Goal: Information Seeking & Learning: Learn about a topic

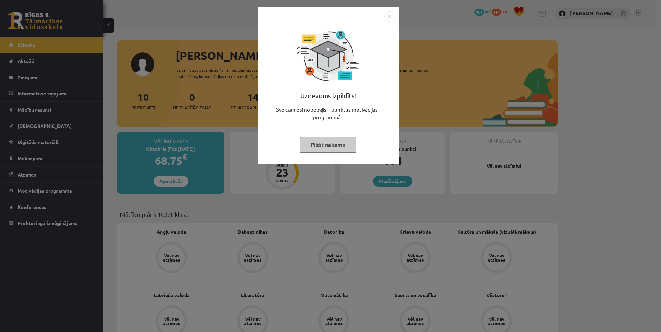
click at [330, 144] on button "Pildīt nākamo" at bounding box center [328, 145] width 56 height 16
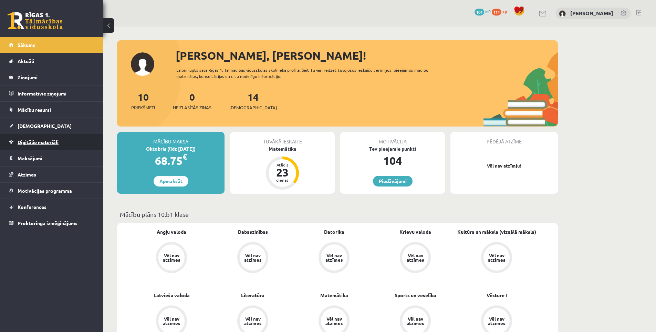
click at [50, 143] on span "Digitālie materiāli" at bounding box center [38, 142] width 41 height 6
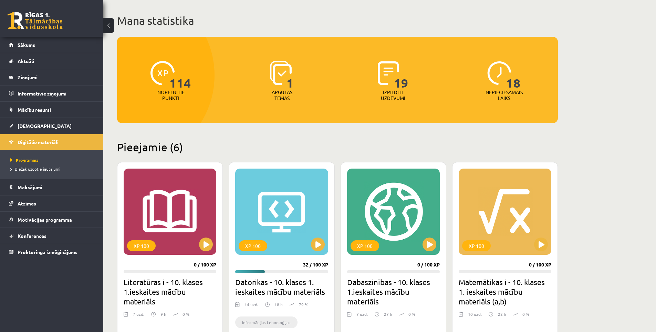
scroll to position [138, 0]
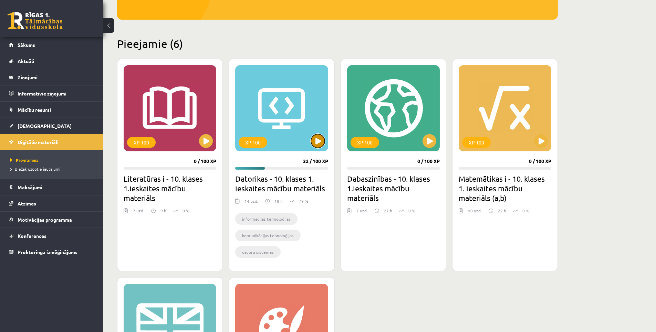
click at [312, 143] on button at bounding box center [318, 141] width 14 height 14
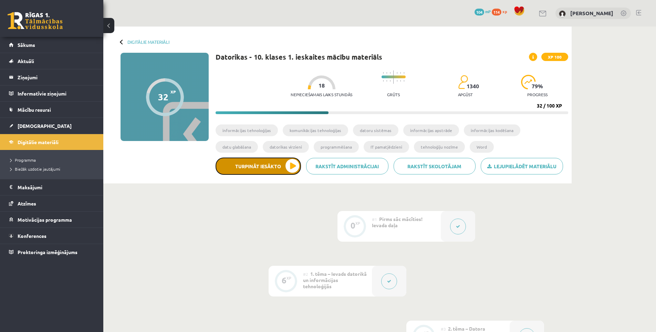
click at [294, 168] on button "Turpināt iesākto" at bounding box center [258, 165] width 85 height 17
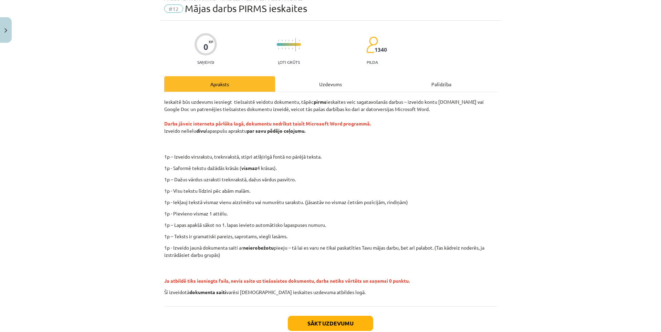
scroll to position [69, 0]
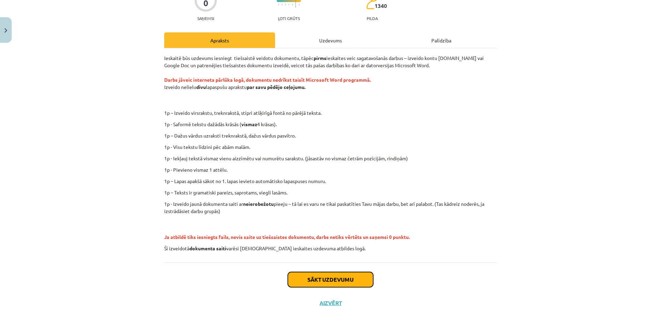
click at [320, 279] on button "Sākt uzdevumu" at bounding box center [330, 279] width 85 height 15
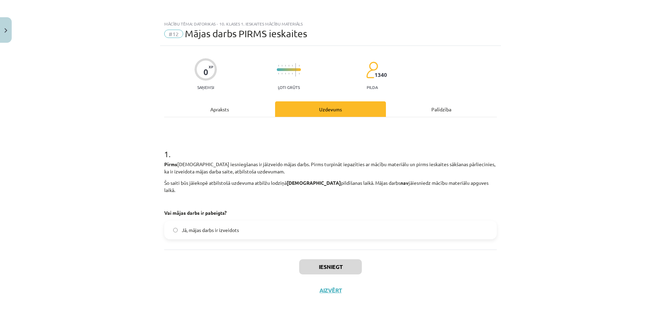
scroll to position [0, 0]
click at [185, 221] on label "Jā, mājas darbs ir izveidots" at bounding box center [330, 229] width 331 height 17
click at [226, 227] on label "Jā, mājas darbs ir izveidots" at bounding box center [330, 229] width 331 height 17
click at [323, 261] on button "Iesniegt" at bounding box center [330, 266] width 63 height 15
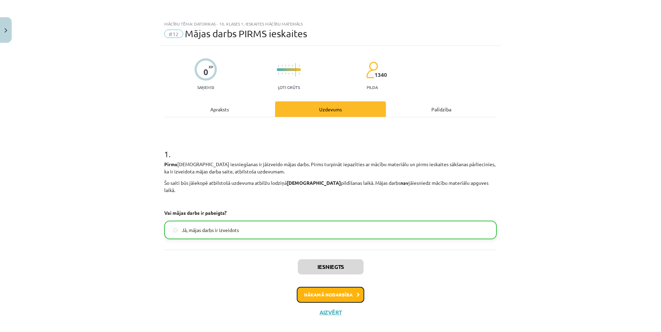
click at [318, 287] on button "Nākamā nodarbība" at bounding box center [330, 294] width 67 height 16
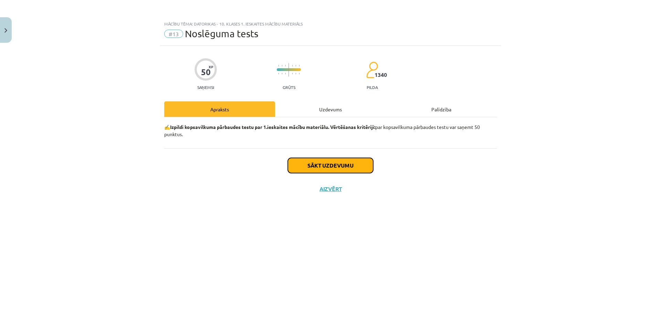
click at [323, 167] on button "Sākt uzdevumu" at bounding box center [330, 165] width 85 height 15
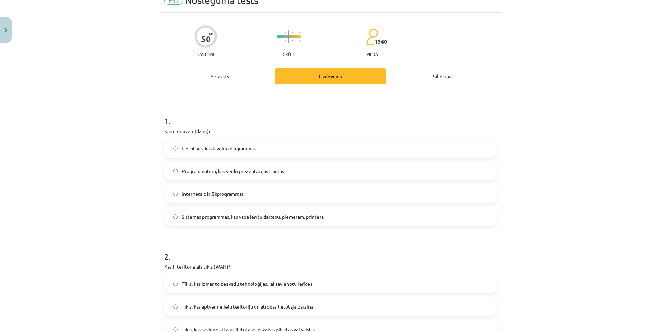
scroll to position [69, 0]
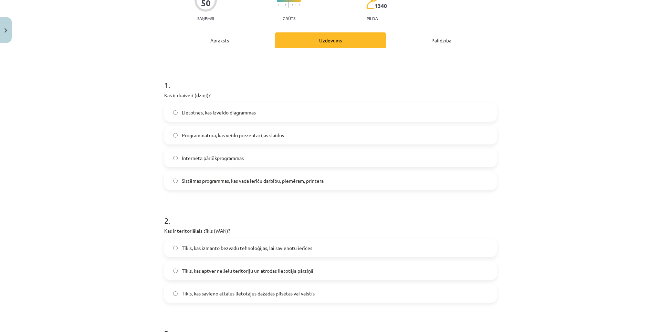
click at [235, 185] on label "Sistēmas programmas, kas vada ierīču darbību, piemēram, printera" at bounding box center [330, 180] width 331 height 17
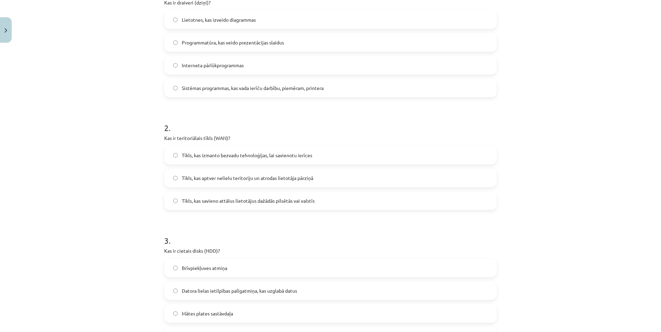
scroll to position [172, 0]
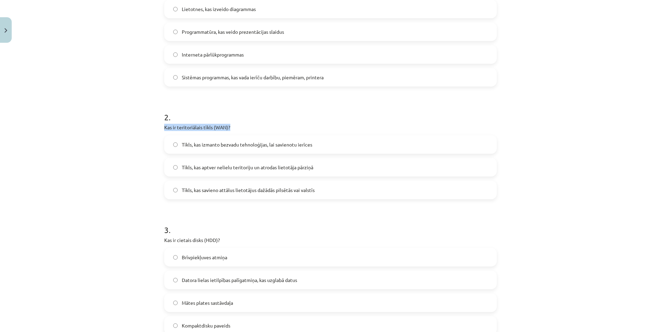
drag, startPoint x: 159, startPoint y: 126, endPoint x: 230, endPoint y: 129, distance: 70.3
copy p "Kas ir teritoriālais tīkls (WAN)?"
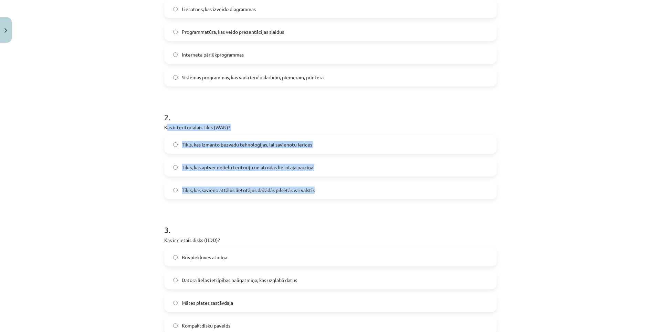
drag, startPoint x: 330, startPoint y: 190, endPoint x: 164, endPoint y: 125, distance: 178.9
click at [164, 125] on div "2 . Kas ir teritoriālais tīkls (WAN)? Tīkls, kas izmanto bezvadu tehnoloģijas, …" at bounding box center [330, 149] width 333 height 99
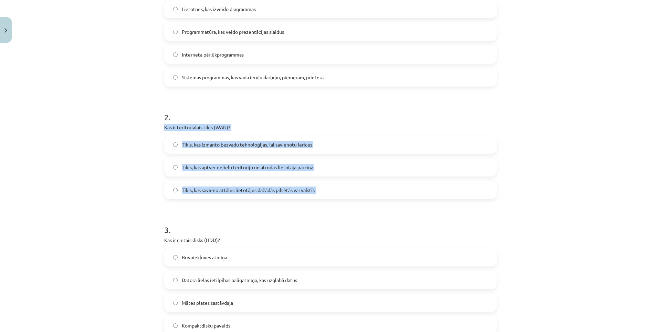
drag, startPoint x: 160, startPoint y: 126, endPoint x: 321, endPoint y: 191, distance: 174.2
copy div "Kas ir teritoriālais tīkls (WAN)? Tīkls, kas izmanto bezvadu tehnoloģijas, lai …"
click at [144, 153] on div "Mācību tēma: Datorikas - 10. klases 1. ieskaites mācību materiāls #13 Noslēguma…" at bounding box center [330, 166] width 661 height 332
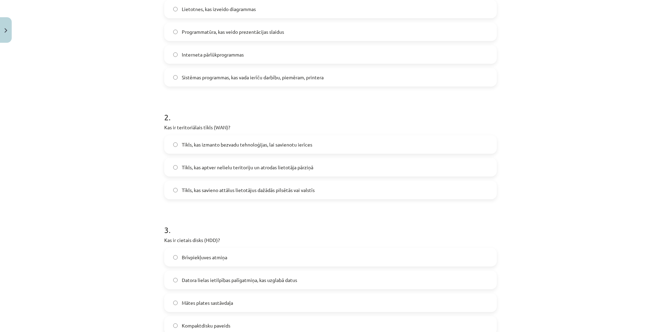
click at [197, 187] on span "Tīkls, kas savieno attālus lietotājus dažādās pilsētās vai valstīs" at bounding box center [248, 189] width 133 height 7
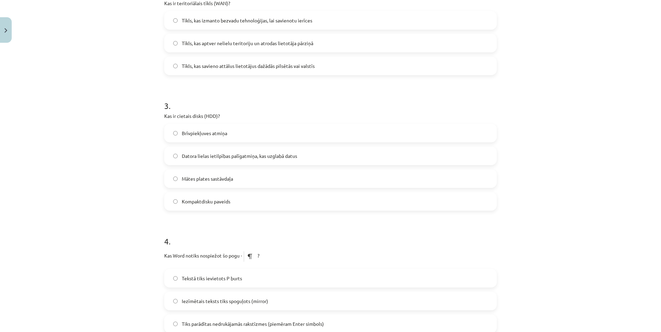
scroll to position [310, 0]
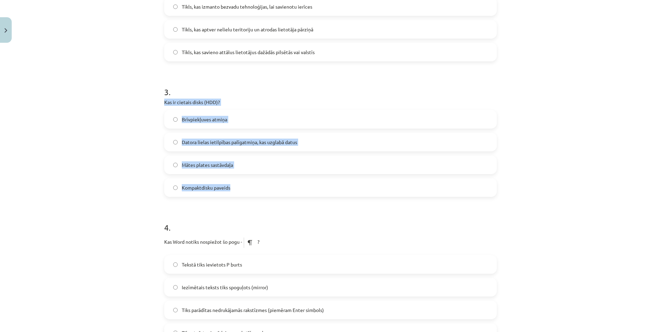
drag, startPoint x: 172, startPoint y: 103, endPoint x: 148, endPoint y: 153, distance: 55.6
click at [250, 179] on div "Mācību tēma: Datorikas - 10. klases 1. ieskaites mācību materiāls #13 Noslēguma…" at bounding box center [330, 166] width 661 height 332
click at [135, 146] on div "Mācību tēma: Datorikas - 10. klases 1. ieskaites mācību materiāls #13 Noslēguma…" at bounding box center [330, 166] width 661 height 332
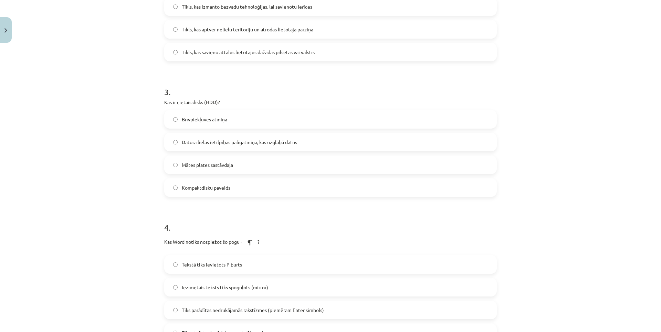
click at [204, 141] on span "Datora lielas ietilpības palīgatmiņa, kas uzglabā datus" at bounding box center [239, 141] width 115 height 7
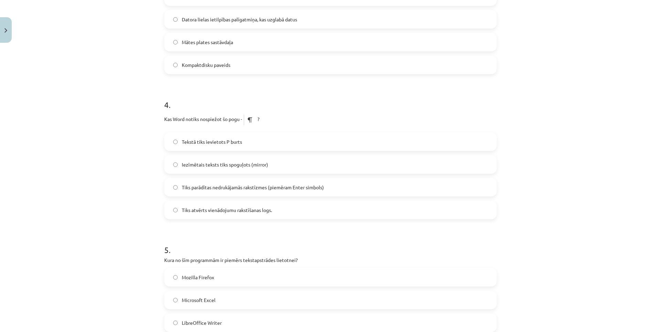
scroll to position [448, 0]
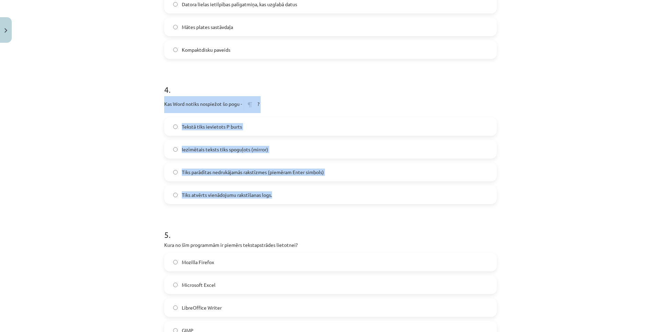
drag, startPoint x: 204, startPoint y: 109, endPoint x: 291, endPoint y: 191, distance: 119.1
click at [291, 192] on div "Mācību tēma: Datorikas - 10. klases 1. ieskaites mācību materiāls #13 Noslēguma…" at bounding box center [330, 166] width 661 height 332
copy div "Kas Word notiks nospiežot šo pogu - ? Tekstā tiks ievietots P burts Iezīmētais …"
click at [229, 169] on span "Tiks parādītas nedrukājamās rakstīzmes (piemēram Enter simbols)" at bounding box center [253, 171] width 142 height 7
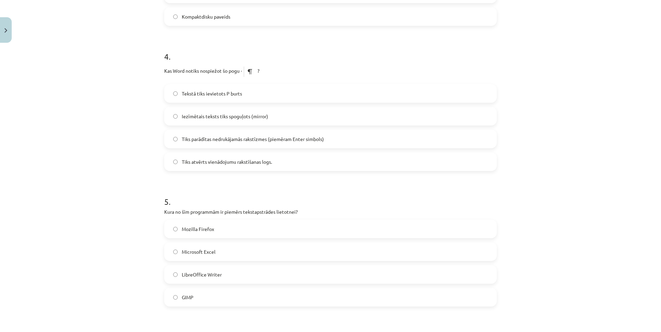
scroll to position [551, 0]
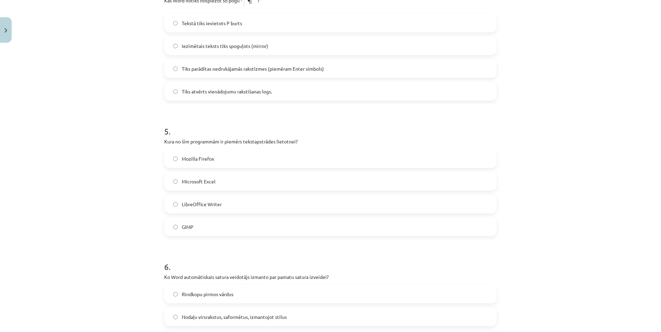
click at [194, 209] on label "LibreOffice Writer" at bounding box center [330, 203] width 331 height 17
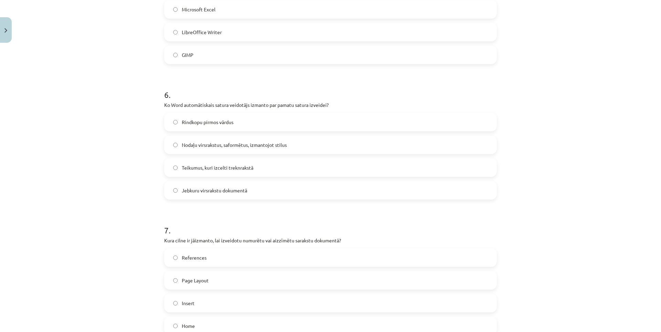
scroll to position [723, 0]
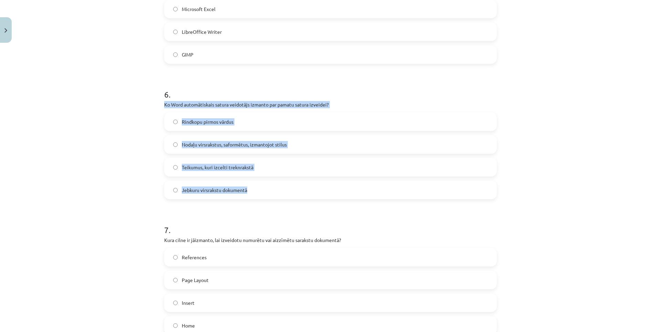
drag, startPoint x: 200, startPoint y: 111, endPoint x: 293, endPoint y: 191, distance: 122.8
click at [293, 191] on div "Mācību tēma: Datorikas - 10. klases 1. ieskaites mācību materiāls #13 Noslēguma…" at bounding box center [330, 166] width 661 height 332
copy div "Ko Word automātiskais satura veidotājs izmanto par pamatu satura izveidei? Rind…"
click at [192, 145] on span "Nodaļu virsrakstus, saformētus, izmantojot stilus" at bounding box center [234, 144] width 105 height 7
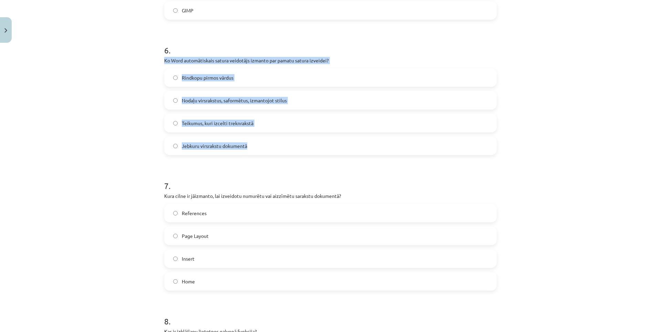
scroll to position [861, 0]
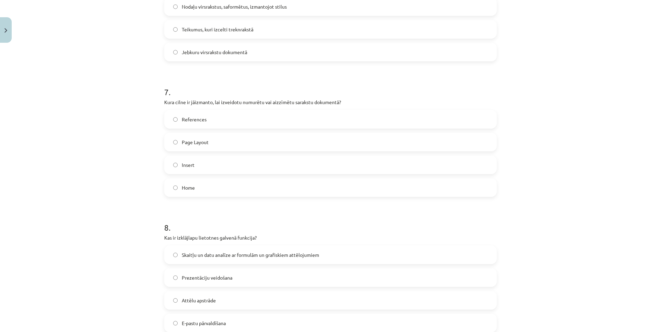
click at [132, 106] on div "Mācību tēma: Datorikas - 10. klases 1. ieskaites mācību materiāls #13 Noslēguma…" at bounding box center [330, 166] width 661 height 332
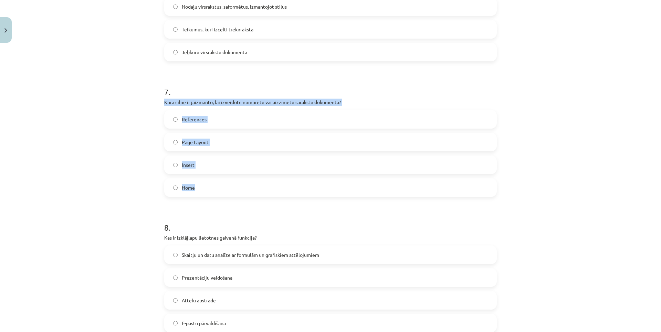
drag, startPoint x: 158, startPoint y: 102, endPoint x: 224, endPoint y: 189, distance: 109.4
click at [224, 189] on div "Mācību tēma: Datorikas - 10. klases 1. ieskaites mācību materiāls #13 Noslēguma…" at bounding box center [330, 166] width 661 height 332
copy div "Kura cilne ir jāizmanto, lai izveidotu numurētu vai aizzīmētu sarakstu dokument…"
click at [182, 164] on span "Insert" at bounding box center [188, 164] width 13 height 7
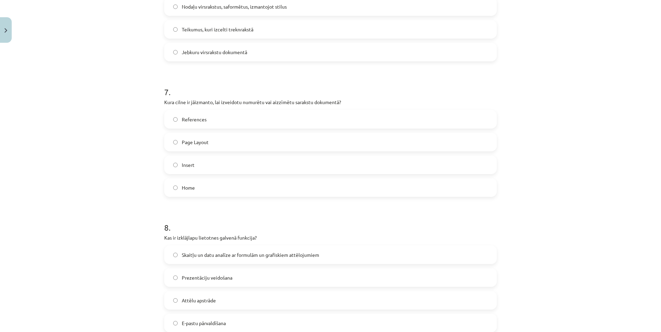
click at [180, 132] on div "References Page Layout Insert Home" at bounding box center [330, 153] width 333 height 87
click at [178, 171] on label "Insert" at bounding box center [330, 164] width 331 height 17
click at [182, 190] on span "Home" at bounding box center [188, 187] width 13 height 7
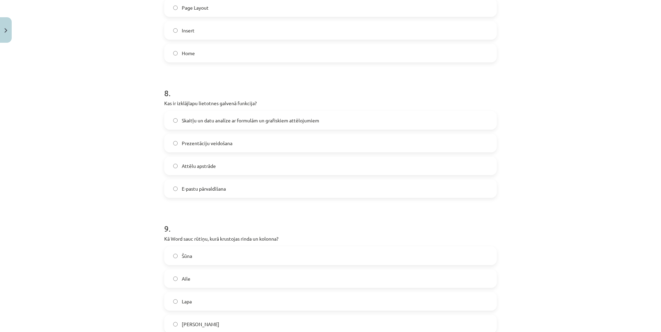
scroll to position [999, 0]
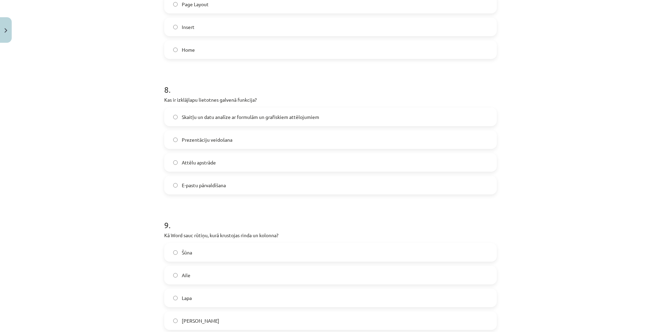
drag, startPoint x: 169, startPoint y: 103, endPoint x: 259, endPoint y: 188, distance: 123.3
click at [259, 188] on div "8 . Kas ir izklājlapu lietotnes galvenā funkcija? Skaitļu un datu analīze ar fo…" at bounding box center [330, 134] width 333 height 122
copy div "Kas ir izklājlapu lietotnes galvenā funkcija? Skaitļu un datu analīze ar formul…"
click at [198, 116] on span "Skaitļu un datu analīze ar formulām un grafiskiem attēlojumiem" at bounding box center [250, 116] width 137 height 7
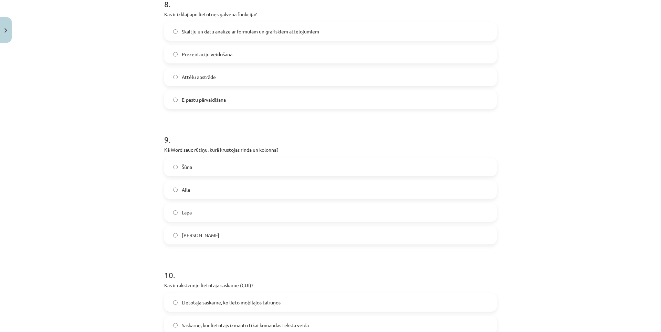
scroll to position [1136, 0]
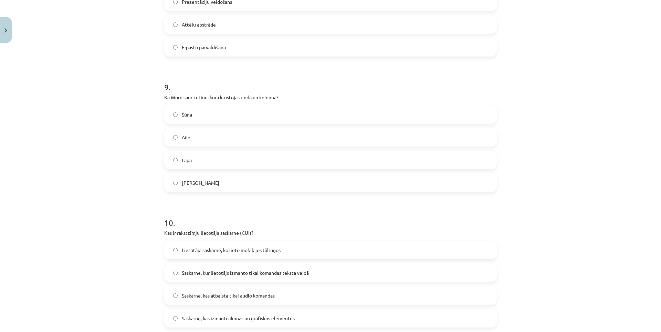
drag, startPoint x: 163, startPoint y: 102, endPoint x: 201, endPoint y: 122, distance: 43.0
click at [138, 88] on div "Mācību tēma: Datorikas - 10. klases 1. ieskaites mācību materiāls #13 Noslēguma…" at bounding box center [330, 166] width 661 height 332
drag, startPoint x: 150, startPoint y: 98, endPoint x: 258, endPoint y: 185, distance: 138.3
click at [258, 185] on div "Mācību tēma: Datorikas - 10. klases 1. ieskaites mācību materiāls #13 Noslēguma…" at bounding box center [330, 166] width 661 height 332
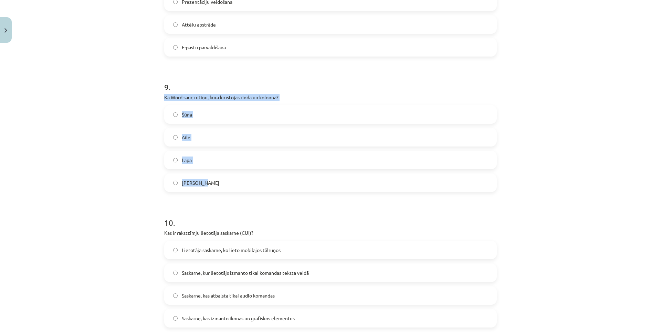
copy div "Kā Word sauc rūtiņu, kurā krustojas rinda un kolonna? Šūna Aile Lapa Krustiņš"
click at [185, 167] on label "Lapa" at bounding box center [330, 159] width 331 height 17
click at [184, 125] on div "Šūna Aile Lapa Krustiņš" at bounding box center [330, 148] width 333 height 87
click at [184, 117] on span "Šūna" at bounding box center [187, 114] width 10 height 7
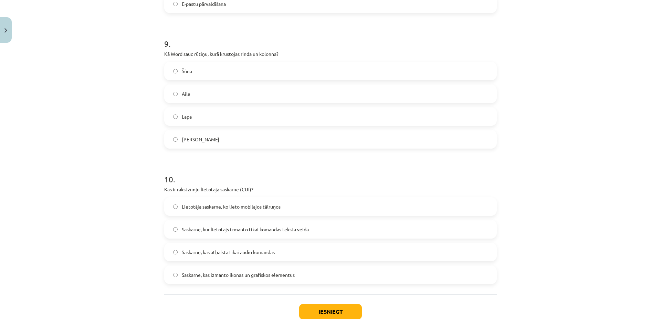
scroll to position [1212, 0]
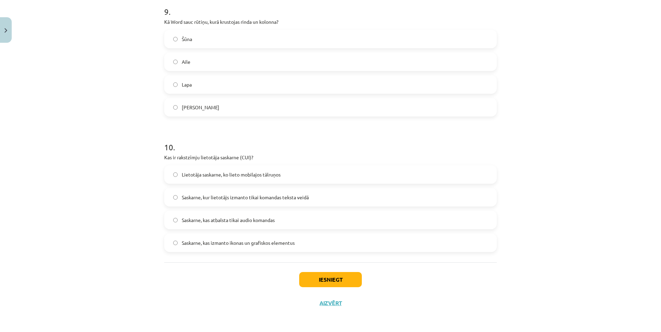
drag, startPoint x: 159, startPoint y: 160, endPoint x: 311, endPoint y: 233, distance: 169.1
copy div "Kas ir rakstzīmju lietotāja saskarne (CUI)? Lietotāja saskarne, ko lieto mobila…"
click at [225, 199] on span "Saskarne, kur lietotājs izmanto tikai komandas teksta veidā" at bounding box center [245, 197] width 127 height 7
click at [318, 280] on button "Iesniegt" at bounding box center [330, 279] width 63 height 15
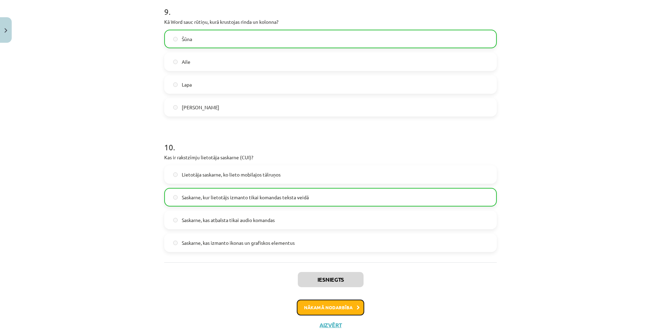
click at [312, 300] on button "Nākamā nodarbība" at bounding box center [330, 307] width 67 height 16
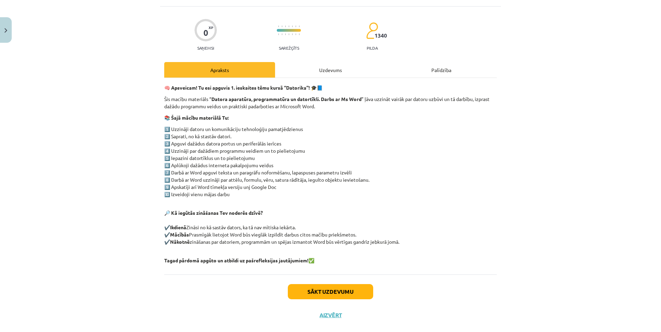
scroll to position [51, 0]
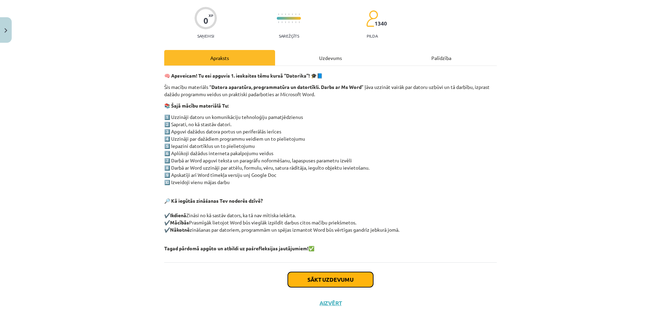
click at [340, 278] on button "Sākt uzdevumu" at bounding box center [330, 279] width 85 height 15
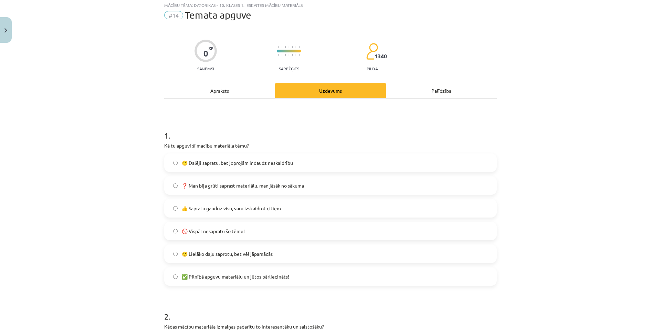
scroll to position [17, 0]
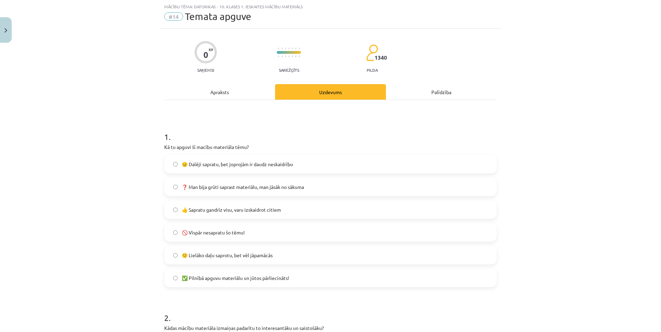
click at [206, 251] on label "🙂 Lielāko daļu saprotu, bet vēl jāpamācās" at bounding box center [330, 254] width 331 height 17
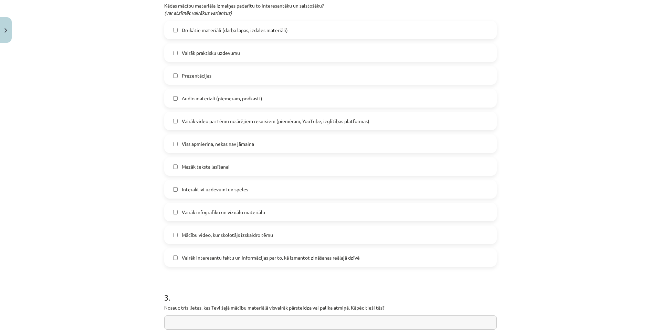
scroll to position [327, 0]
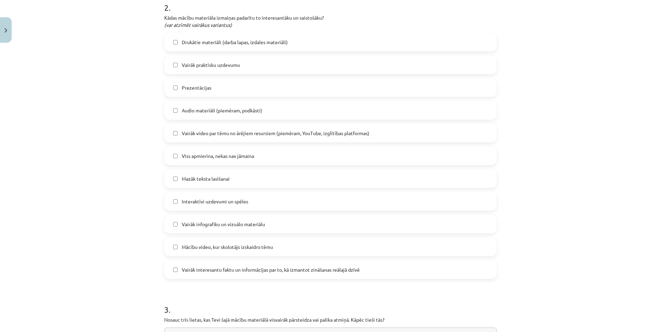
click at [188, 182] on span "Mazāk teksta lasīšanai" at bounding box center [206, 178] width 48 height 7
click at [200, 207] on label "Interaktīvi uzdevumi un spēles" at bounding box center [330, 200] width 331 height 17
click at [215, 148] on label "Viss apmierina, nekas nav jāmaina" at bounding box center [330, 155] width 331 height 17
click at [214, 148] on label "Viss apmierina, nekas nav jāmaina" at bounding box center [330, 155] width 331 height 17
click at [212, 108] on span "Audio materiāli (piemēram, podkāsti)" at bounding box center [222, 110] width 81 height 7
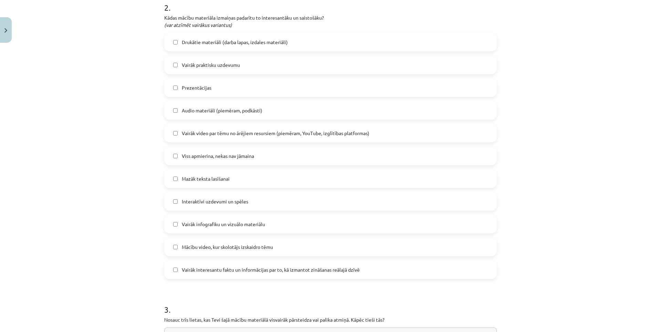
click at [206, 110] on span "Audio materiāli (piemēram, podkāsti)" at bounding box center [222, 110] width 81 height 7
click at [191, 178] on span "Mazāk teksta lasīšanai" at bounding box center [206, 178] width 48 height 7
click at [193, 197] on label "Interaktīvi uzdevumi un spēles" at bounding box center [330, 200] width 331 height 17
click at [229, 204] on span "Interaktīvi uzdevumi un spēles" at bounding box center [215, 201] width 66 height 7
click at [215, 153] on span "Viss apmierina, nekas nav jāmaina" at bounding box center [218, 155] width 72 height 7
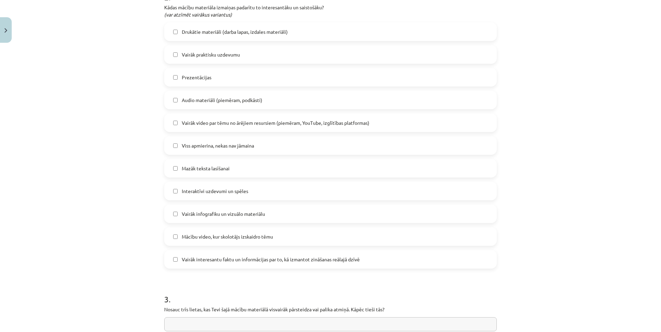
click at [180, 153] on label "Viss apmierina, nekas nav jāmaina" at bounding box center [330, 145] width 331 height 17
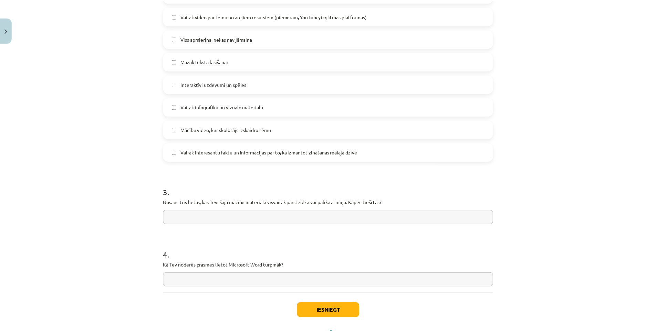
scroll to position [475, 0]
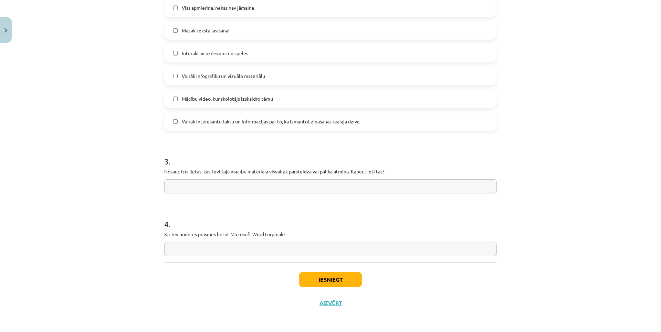
click at [263, 187] on input "text" at bounding box center [330, 186] width 333 height 14
drag, startPoint x: 254, startPoint y: 183, endPoint x: 237, endPoint y: 185, distance: 18.0
click at [237, 185] on input "text" at bounding box center [330, 186] width 333 height 14
click at [248, 250] on input "text" at bounding box center [330, 249] width 333 height 14
click at [322, 279] on button "Iesniegt" at bounding box center [330, 279] width 63 height 15
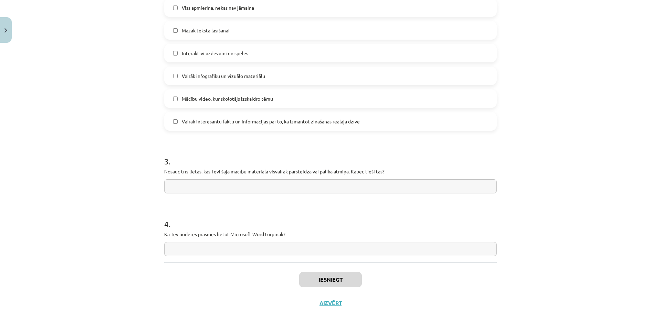
drag, startPoint x: 265, startPoint y: 222, endPoint x: 243, endPoint y: 222, distance: 22.0
click at [243, 222] on h1 "4 ." at bounding box center [330, 217] width 333 height 21
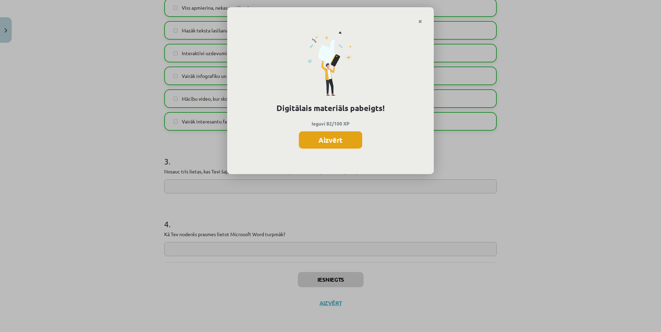
click at [312, 134] on button "Aizvērt" at bounding box center [330, 139] width 63 height 17
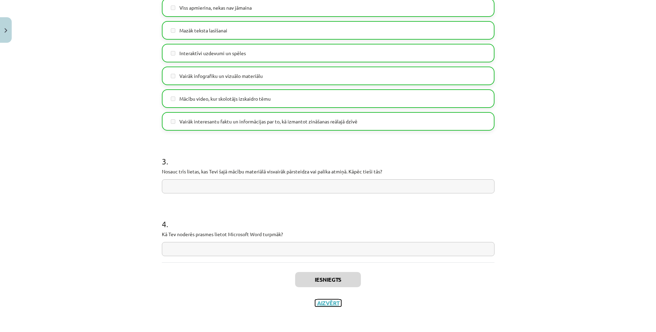
click at [319, 304] on button "Aizvērt" at bounding box center [328, 302] width 26 height 7
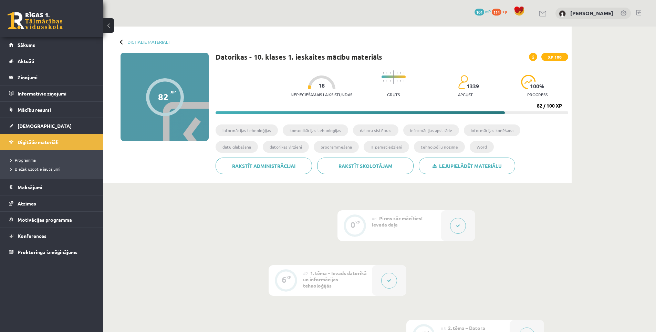
click at [120, 42] on div at bounding box center [122, 41] width 5 height 5
click at [124, 42] on div at bounding box center [122, 41] width 5 height 5
click at [127, 41] on div "Digitālie materiāli" at bounding box center [145, 41] width 49 height 5
click at [123, 42] on div at bounding box center [122, 41] width 5 height 5
click at [121, 41] on div at bounding box center [122, 41] width 5 height 5
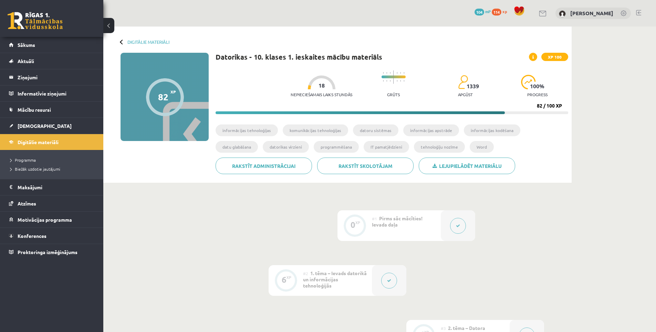
click at [120, 41] on div "Digitālie materiāli 82 XP XP 100 82 / 100 XP Datorikas - 10. klases 1. ieskaite…" at bounding box center [337, 105] width 468 height 156
click at [134, 41] on link "Digitālie materiāli" at bounding box center [148, 41] width 42 height 5
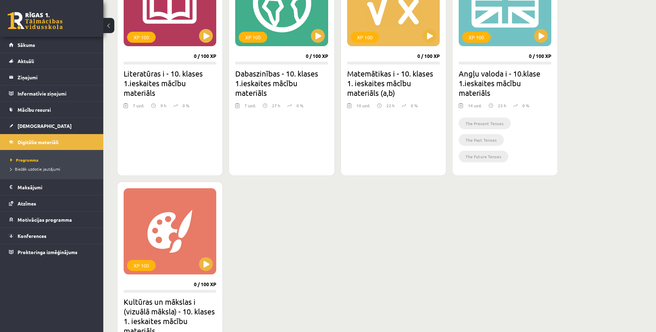
scroll to position [255, 0]
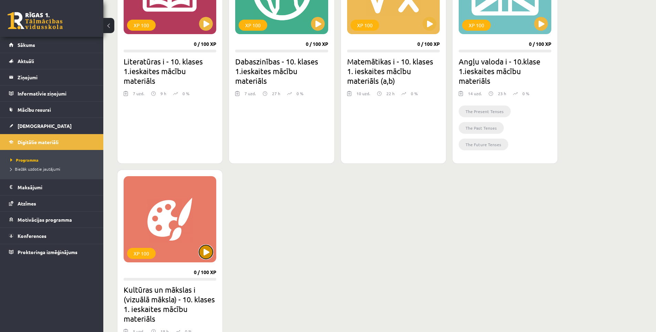
click at [206, 252] on button at bounding box center [206, 252] width 14 height 14
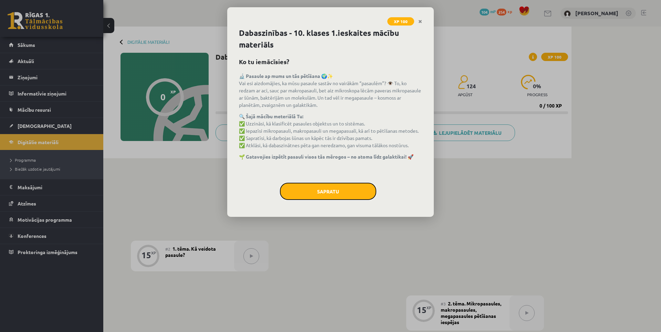
click at [347, 189] on button "Sapratu" at bounding box center [328, 191] width 96 height 17
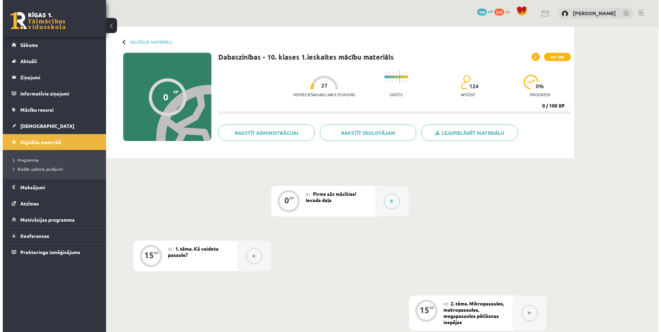
scroll to position [34, 0]
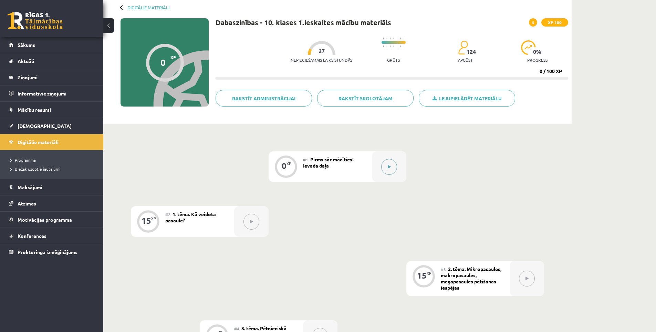
click at [375, 164] on div at bounding box center [389, 166] width 34 height 31
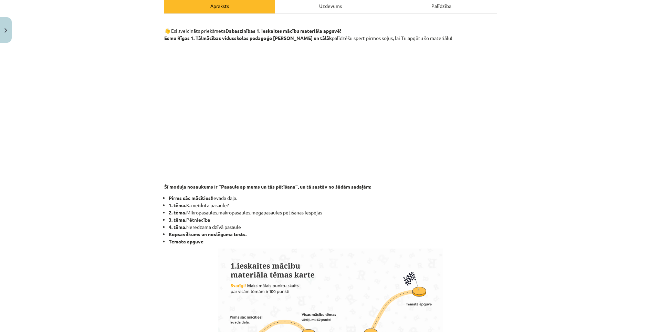
click at [202, 247] on div "👋 Esi sveicināts priekšmeta Dabaszinības 1. ieskaites mācību materiāla apguvē! …" at bounding box center [330, 316] width 333 height 592
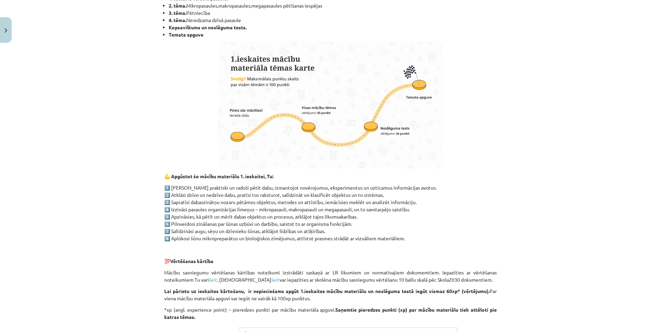
scroll to position [464, 0]
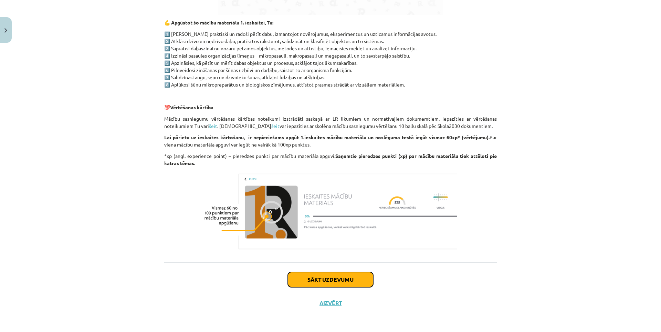
click at [306, 276] on button "Sākt uzdevumu" at bounding box center [330, 279] width 85 height 15
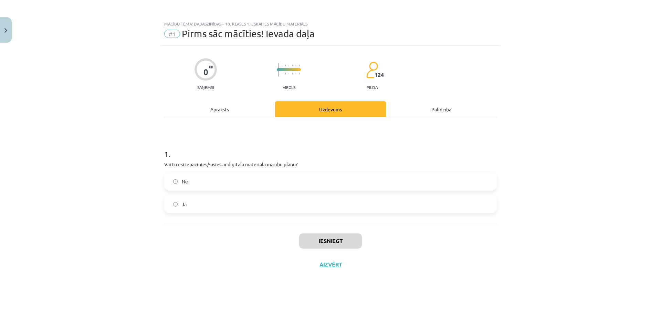
scroll to position [0, 0]
click at [207, 205] on label "Jā" at bounding box center [330, 203] width 331 height 17
click at [318, 242] on button "Iesniegt" at bounding box center [330, 240] width 63 height 15
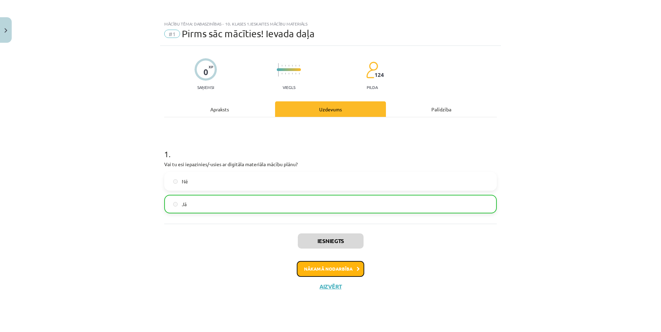
click at [331, 263] on button "Nākamā nodarbība" at bounding box center [330, 269] width 67 height 16
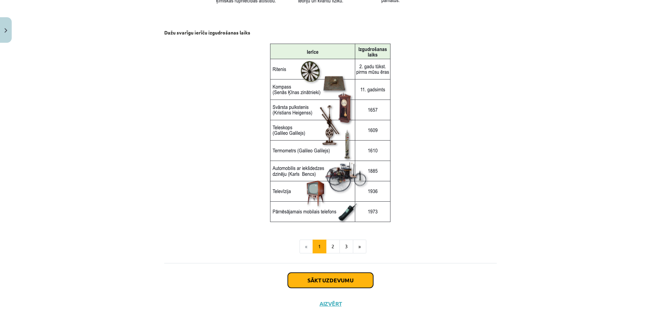
click at [332, 273] on button "Sākt uzdevumu" at bounding box center [330, 279] width 85 height 15
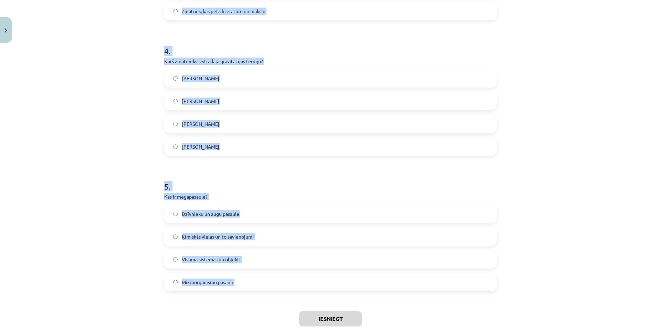
scroll to position [548, 0]
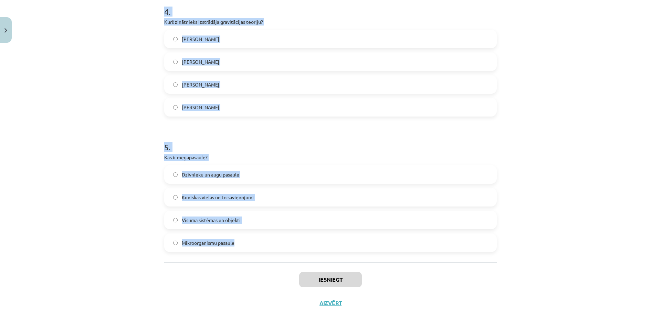
drag, startPoint x: 151, startPoint y: 144, endPoint x: 271, endPoint y: 244, distance: 156.0
click at [270, 243] on div "Mācību tēma: Dabaszinības - 10. klases 1.ieskaites mācību materiāls #2 1. tēma.…" at bounding box center [330, 166] width 661 height 332
copy form "Kurā no šīm pasaulēm iekļaujas šūnas un molekulas? Mikropasaule Dzīvā pasaule M…"
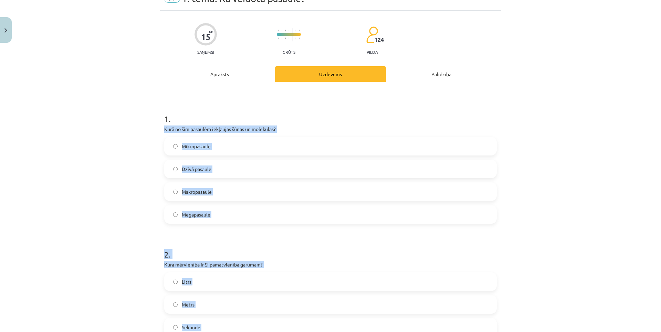
scroll to position [0, 0]
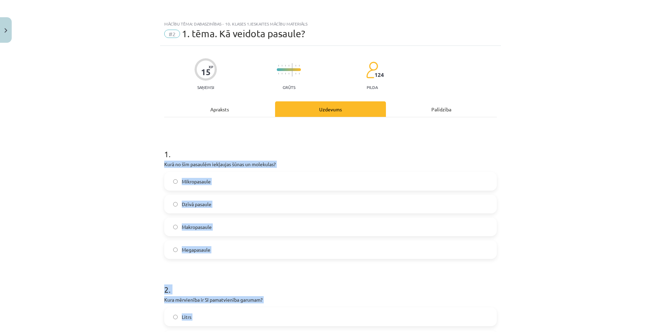
click at [192, 179] on span "Mikropasaule" at bounding box center [196, 181] width 29 height 7
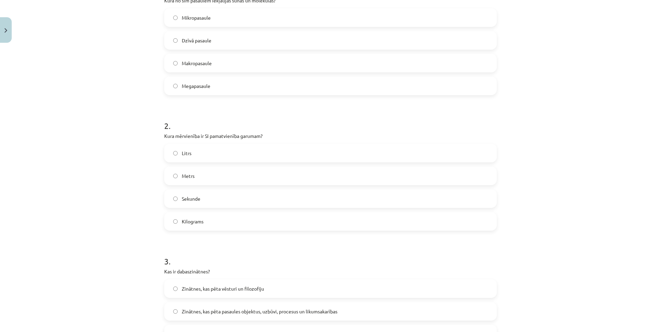
scroll to position [172, 0]
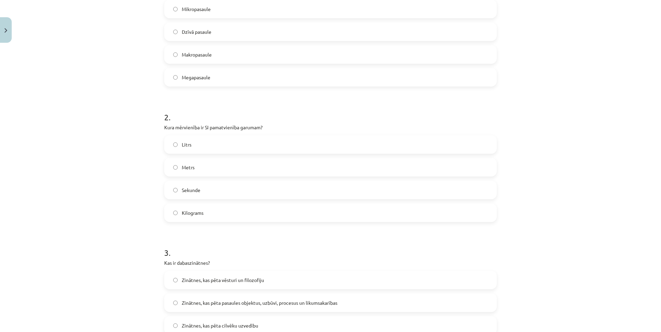
click at [185, 174] on label "Metrs" at bounding box center [330, 166] width 331 height 17
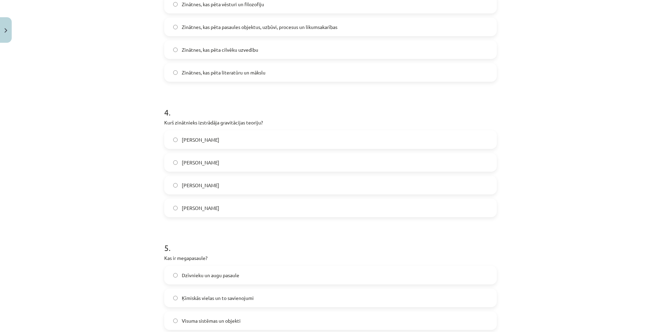
click at [208, 148] on label "Īzaks Ņūtons" at bounding box center [330, 139] width 331 height 17
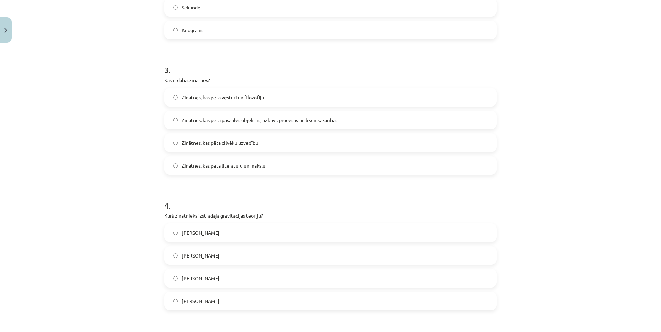
scroll to position [344, 0]
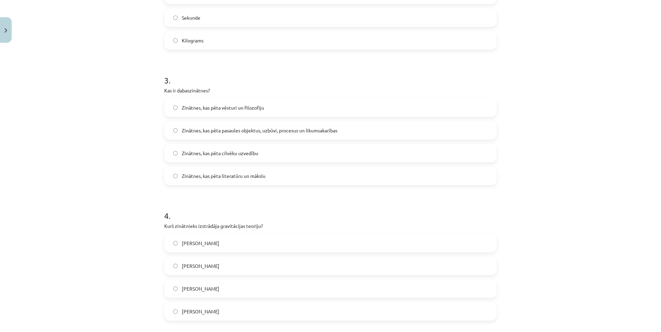
click at [204, 108] on span "Zinātnes, kas pēta vēsturi un filozofiju" at bounding box center [223, 107] width 82 height 7
click at [208, 131] on span "Zinātnes, kas pēta pasaules objektus, uzbūvi, procesus un likumsakarības" at bounding box center [260, 130] width 156 height 7
click at [261, 126] on label "Zinātnes, kas pēta pasaules objektus, uzbūvi, procesus un likumsakarības" at bounding box center [330, 130] width 331 height 17
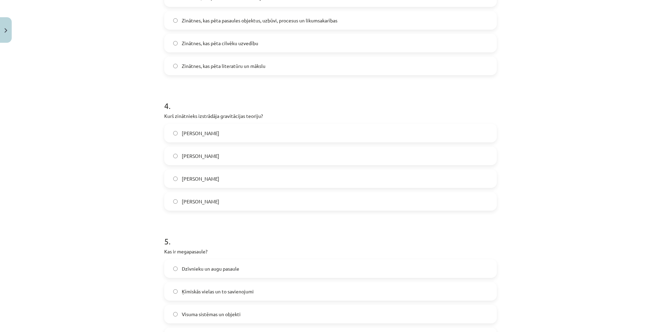
scroll to position [548, 0]
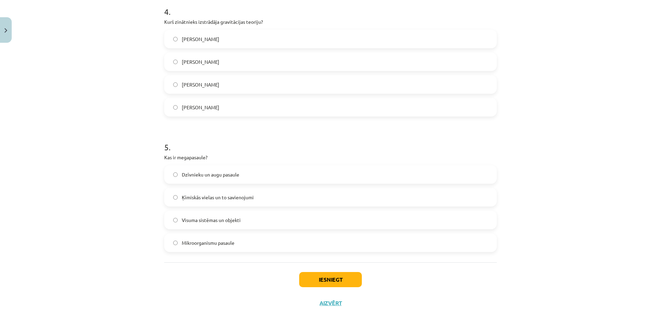
click at [201, 222] on span "Visuma sistēmas un objekti" at bounding box center [211, 219] width 59 height 7
click at [335, 280] on button "Iesniegt" at bounding box center [330, 279] width 63 height 15
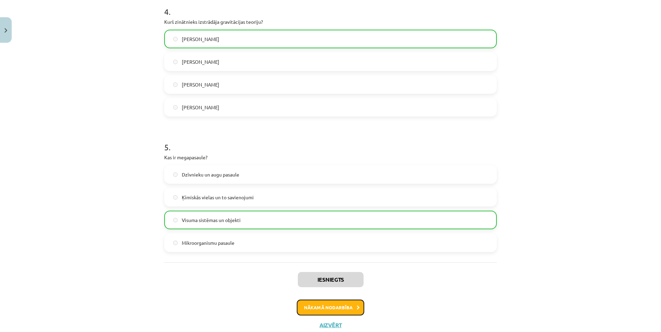
click at [326, 309] on button "Nākamā nodarbība" at bounding box center [330, 307] width 67 height 16
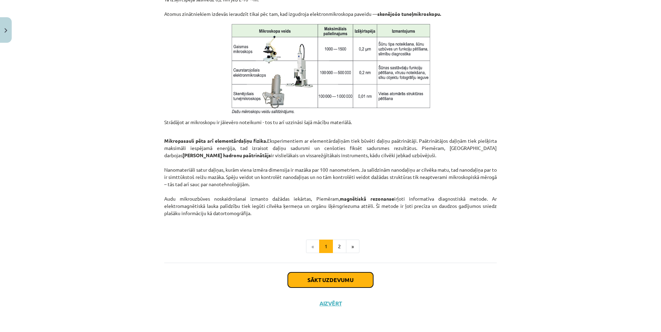
click at [342, 280] on button "Sākt uzdevumu" at bounding box center [330, 279] width 85 height 15
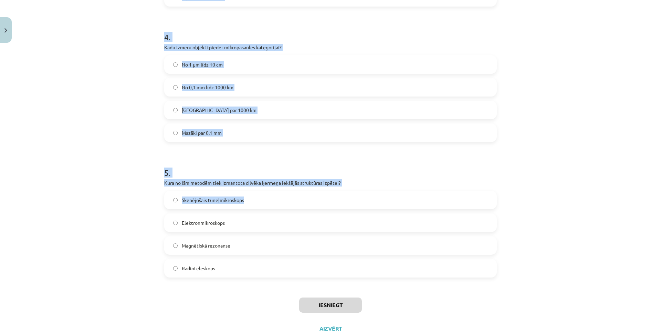
scroll to position [559, 0]
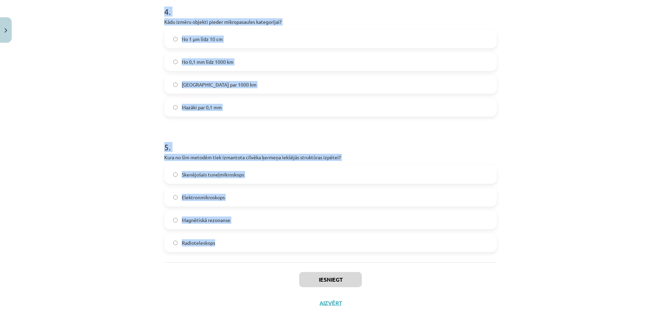
drag, startPoint x: 153, startPoint y: 156, endPoint x: 262, endPoint y: 236, distance: 135.0
click at [263, 236] on div "Mācību tēma: Dabaszinības - 10. klases 1.ieskaites mācību materiāls #3 2. tēma.…" at bounding box center [330, 166] width 661 height 332
copy form "Kura ierīce tika izveidota, lai novērotu atomus? Elektronmikroskops Gaismas mik…"
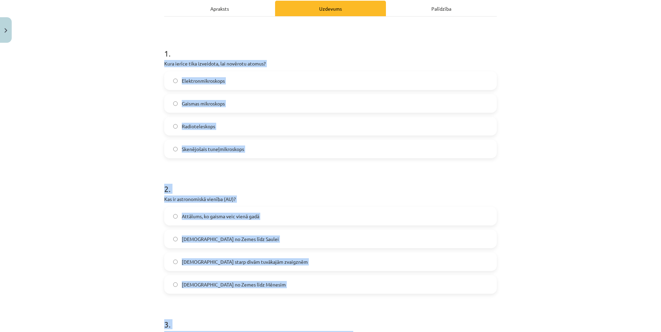
click at [126, 155] on div "Mācību tēma: Dabaszinības - 10. klases 1.ieskaites mācību materiāls #3 2. tēma.…" at bounding box center [330, 166] width 661 height 332
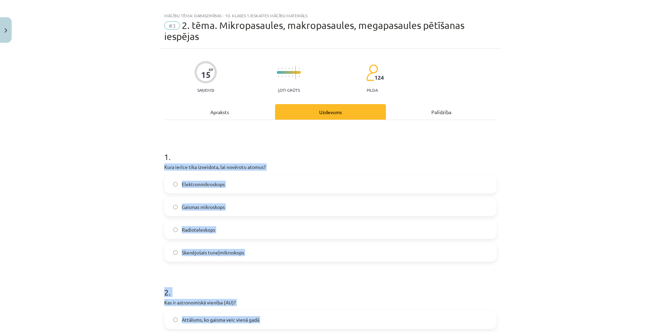
click at [137, 149] on div "Mācību tēma: Dabaszinības - 10. klases 1.ieskaites mācību materiāls #3 2. tēma.…" at bounding box center [330, 166] width 661 height 332
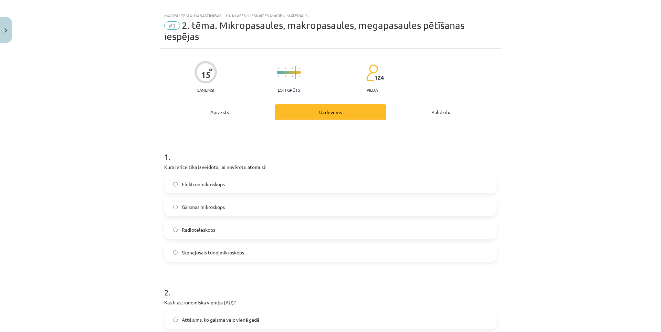
click at [212, 248] on label "Skenējošais tuneļmikroskops" at bounding box center [330, 251] width 331 height 17
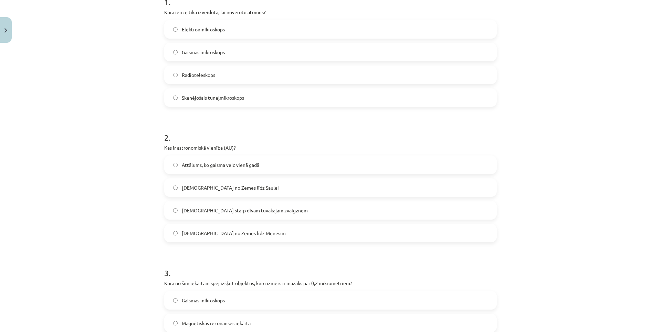
scroll to position [180, 0]
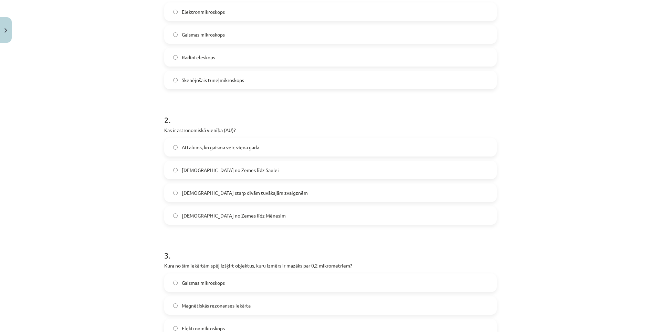
click at [198, 174] on label "Attālums no Zemes līdz Saulei" at bounding box center [330, 169] width 331 height 17
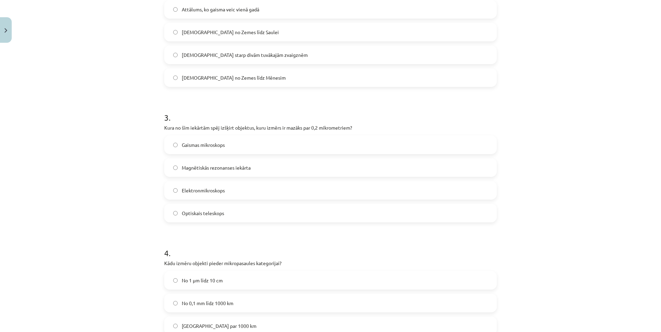
click at [207, 190] on span "Elektronmikroskops" at bounding box center [203, 190] width 43 height 7
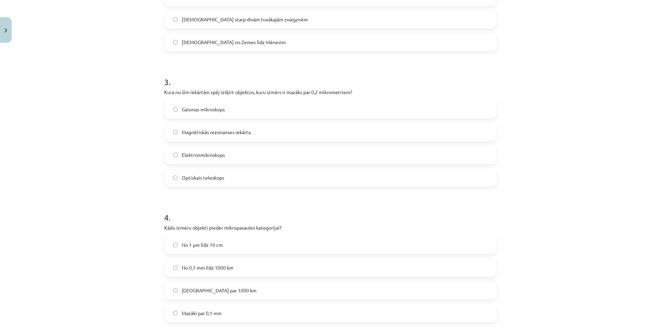
scroll to position [387, 0]
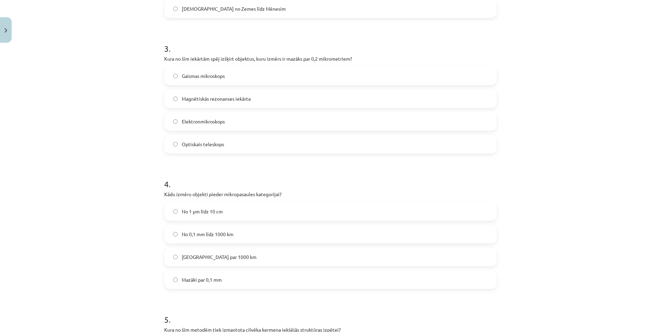
click at [210, 285] on label "Mazāki par 0,1 mm" at bounding box center [330, 279] width 331 height 17
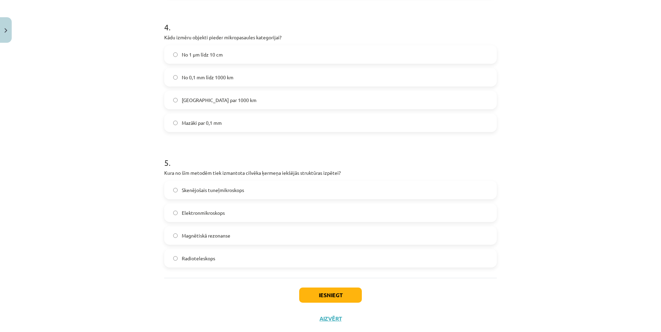
scroll to position [559, 0]
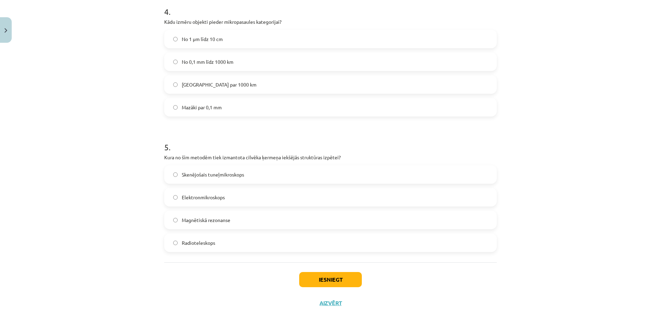
click at [210, 219] on span "Magnētiskā rezonanse" at bounding box center [206, 219] width 49 height 7
click at [343, 273] on button "Iesniegt" at bounding box center [330, 279] width 63 height 15
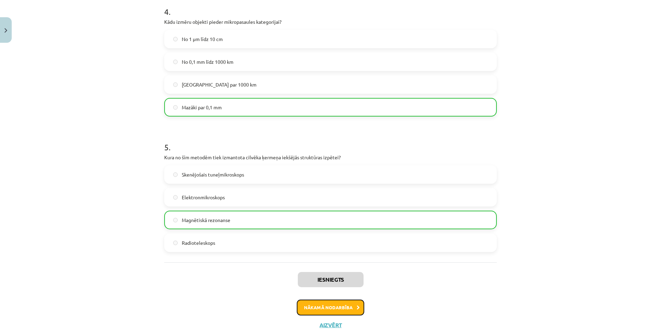
click at [333, 304] on button "Nākamā nodarbība" at bounding box center [330, 307] width 67 height 16
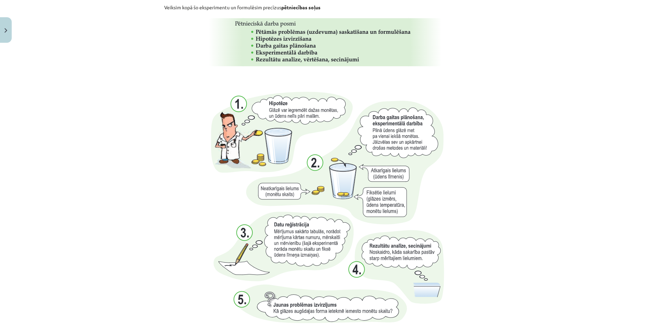
scroll to position [658, 0]
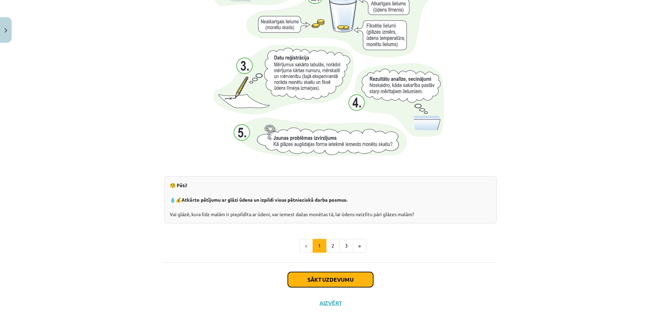
click at [333, 285] on button "Sākt uzdevumu" at bounding box center [330, 279] width 85 height 15
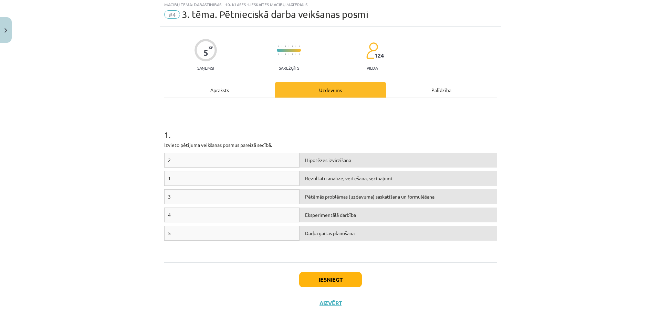
scroll to position [17, 0]
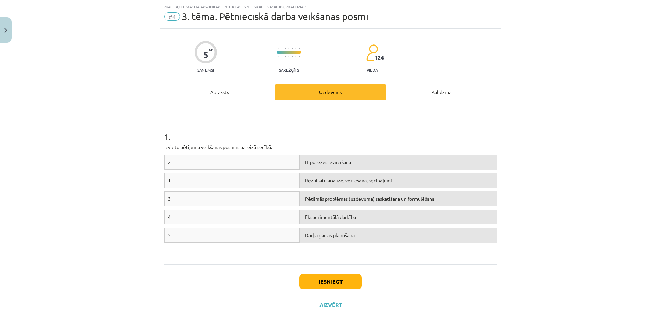
click at [301, 202] on div "Pētāmās problēmas (uzdevuma) saskatīšana un formulēšana" at bounding box center [398, 198] width 197 height 15
click at [312, 199] on span "Pētāmās problēmas (uzdevuma) saskatīšana un formulēšana" at bounding box center [369, 198] width 129 height 6
click at [315, 177] on span "Rezultātu analīze, vērtēšana, secinājumi" at bounding box center [348, 180] width 87 height 6
drag, startPoint x: 212, startPoint y: 237, endPoint x: 304, endPoint y: 236, distance: 92.3
click at [293, 235] on div "5" at bounding box center [231, 235] width 135 height 15
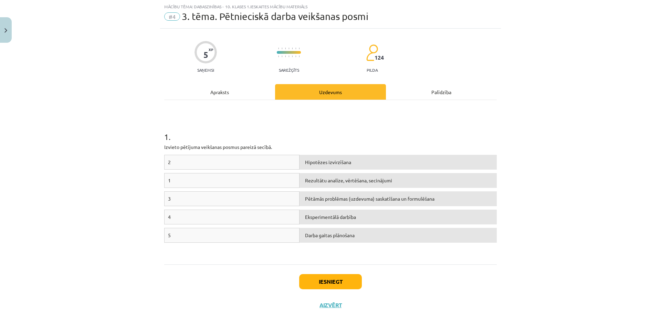
drag, startPoint x: 231, startPoint y: 234, endPoint x: 277, endPoint y: 227, distance: 46.4
click at [252, 231] on div "5" at bounding box center [231, 235] width 135 height 15
drag, startPoint x: 306, startPoint y: 169, endPoint x: 238, endPoint y: 169, distance: 68.5
click at [235, 170] on div "2 Hipotēzes izvirzīšana" at bounding box center [330, 164] width 333 height 18
drag, startPoint x: 331, startPoint y: 212, endPoint x: 275, endPoint y: 229, distance: 57.9
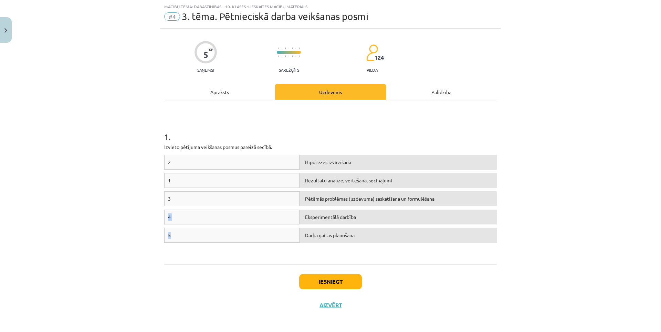
click at [277, 229] on div "2 Hipotēzes izvirzīšana 1 Rezultātu analīze, vērtēšana, secinājumi 3 Pētāmās pr…" at bounding box center [330, 206] width 333 height 103
click at [300, 236] on div "Darba gaitas plānošana" at bounding box center [398, 235] width 197 height 15
click at [284, 236] on div "5" at bounding box center [231, 235] width 135 height 15
drag, startPoint x: 278, startPoint y: 205, endPoint x: 267, endPoint y: 200, distance: 12.2
click at [267, 200] on div "3 Pētāmās problēmas (uzdevuma) saskatīšana un formulēšana" at bounding box center [330, 200] width 333 height 18
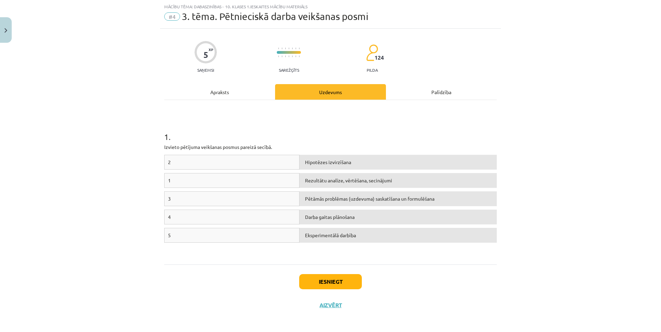
click at [324, 230] on div "Eksperimentālā darbība" at bounding box center [398, 235] width 197 height 15
click at [320, 236] on span "Eksperimentālā darbība" at bounding box center [330, 235] width 51 height 6
click at [323, 217] on span "Darba gaitas plānošana" at bounding box center [330, 216] width 50 height 6
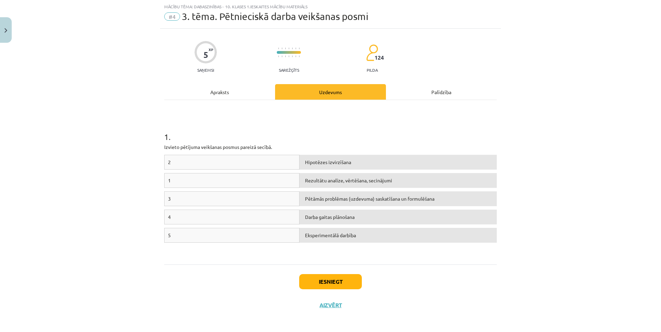
click at [327, 200] on span "Pētāmās problēmas (uzdevuma) saskatīšana un formulēšana" at bounding box center [369, 198] width 129 height 6
click at [329, 181] on span "Rezultātu analīze, vērtēšana, secinājumi" at bounding box center [348, 180] width 87 height 6
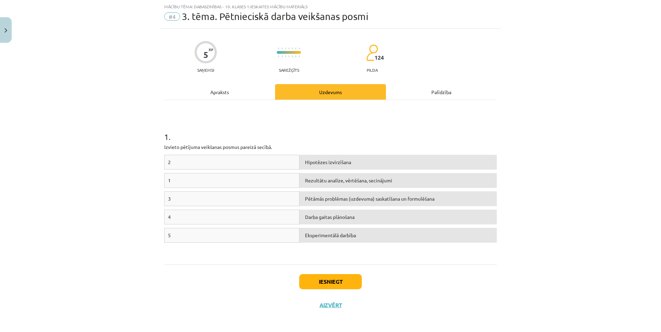
click at [329, 181] on span "Rezultātu analīze, vērtēšana, secinājumi" at bounding box center [348, 180] width 87 height 6
click at [328, 167] on div "Hipotēzes izvirzīšana" at bounding box center [398, 162] width 197 height 15
click at [328, 166] on div "Hipotēzes izvirzīšana" at bounding box center [398, 162] width 197 height 15
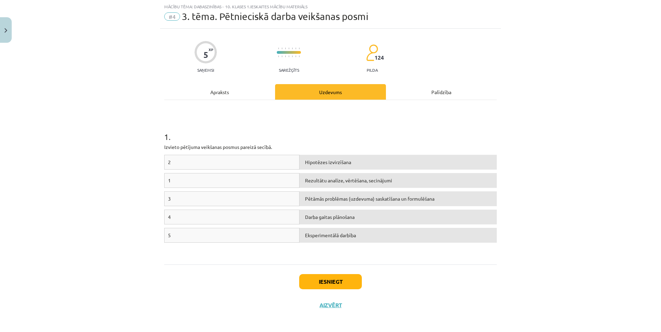
click at [328, 166] on div "Hipotēzes izvirzīšana" at bounding box center [398, 162] width 197 height 15
click at [425, 94] on div "Palīdzība" at bounding box center [441, 91] width 111 height 15
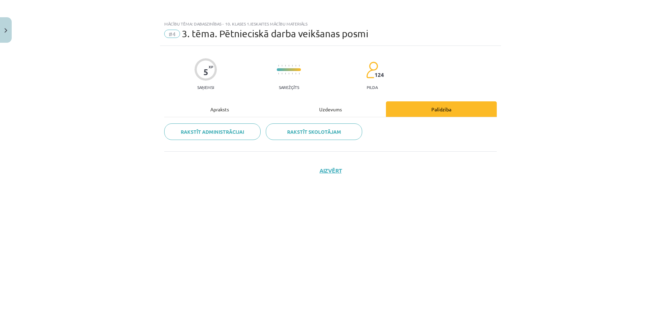
scroll to position [0, 0]
click at [331, 111] on div "Uzdevums" at bounding box center [330, 108] width 111 height 15
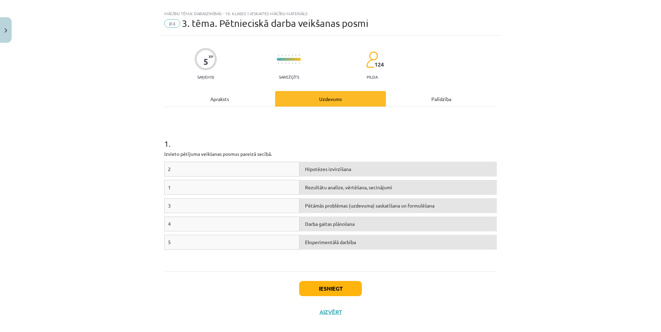
scroll to position [19, 0]
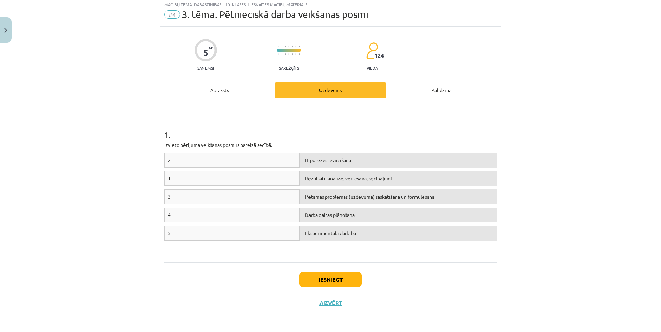
drag, startPoint x: 296, startPoint y: 163, endPoint x: 270, endPoint y: 161, distance: 26.9
click at [317, 231] on div "2 Hipotēzes izvirzīšana 1 Rezultātu analīze, vērtēšana, secinājumi 3 Pētāmās pr…" at bounding box center [330, 204] width 333 height 103
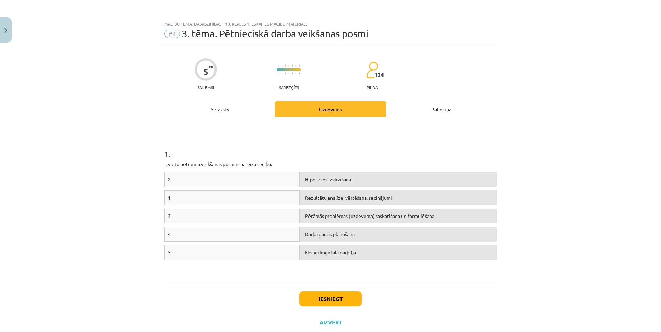
click at [325, 255] on div "Eksperimentālā darbība" at bounding box center [398, 252] width 197 height 15
drag, startPoint x: 325, startPoint y: 255, endPoint x: 329, endPoint y: 241, distance: 14.0
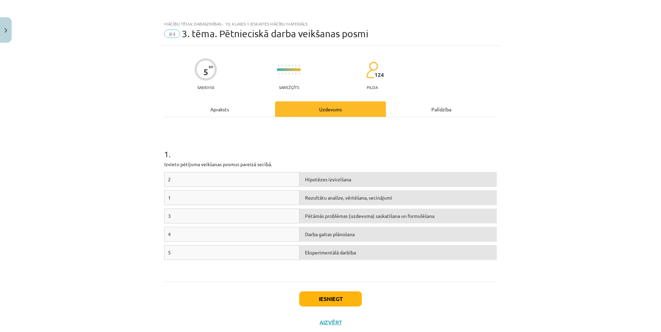
click at [325, 254] on div "Eksperimentālā darbība" at bounding box center [398, 252] width 197 height 15
click at [329, 240] on div "Darba gaitas plānošana" at bounding box center [398, 234] width 197 height 15
click at [328, 236] on span "Darba gaitas plānošana" at bounding box center [330, 234] width 50 height 6
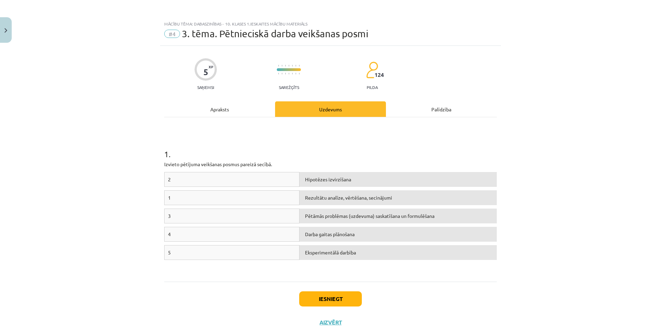
click at [328, 221] on div "Pētāmās problēmas (uzdevuma) saskatīšana un formulēšana" at bounding box center [398, 215] width 197 height 15
click at [325, 199] on span "Rezultātu analīze, vērtēšana, secinājumi" at bounding box center [348, 197] width 87 height 6
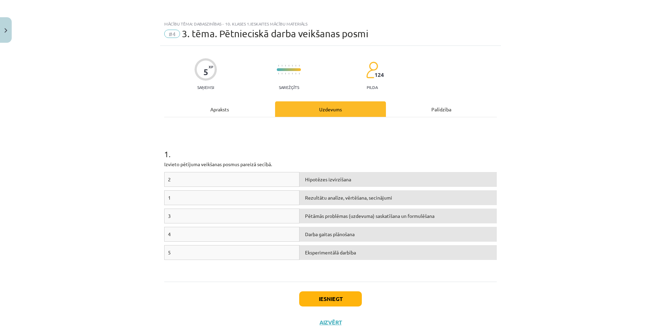
click at [325, 199] on span "Rezultātu analīze, vērtēšana, secinājumi" at bounding box center [348, 197] width 87 height 6
click at [324, 183] on div "Hipotēzes izvirzīšana" at bounding box center [398, 179] width 197 height 15
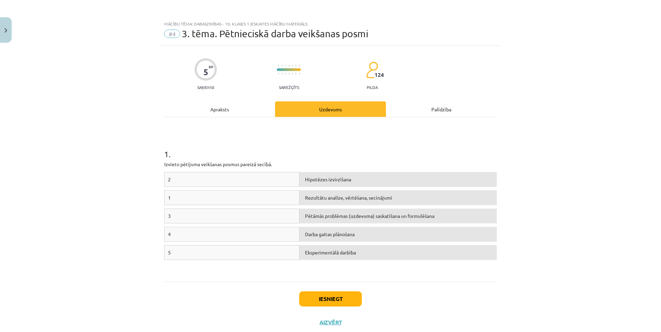
click at [324, 183] on div "Hipotēzes izvirzīšana" at bounding box center [398, 179] width 197 height 15
drag, startPoint x: 171, startPoint y: 252, endPoint x: 312, endPoint y: 250, distance: 140.8
click at [297, 250] on div "5 Eksperimentālā darbība" at bounding box center [330, 254] width 333 height 18
drag, startPoint x: 324, startPoint y: 235, endPoint x: 236, endPoint y: 228, distance: 89.1
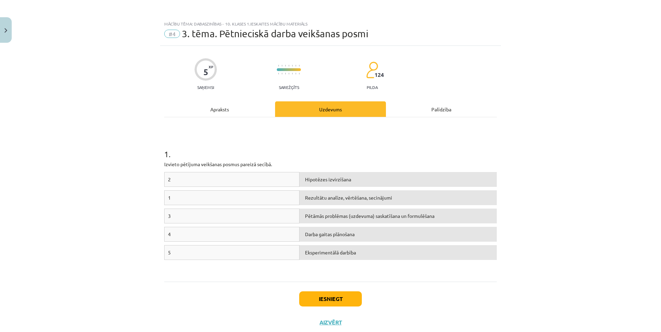
drag, startPoint x: 236, startPoint y: 228, endPoint x: 334, endPoint y: 242, distance: 99.8
click at [333, 243] on div "4 Darba gaitas plānošana" at bounding box center [330, 236] width 333 height 18
drag, startPoint x: 330, startPoint y: 234, endPoint x: 280, endPoint y: 232, distance: 50.3
click at [315, 300] on button "Iesniegt" at bounding box center [330, 298] width 63 height 15
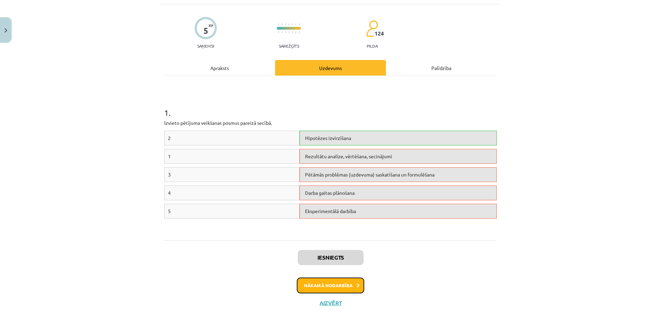
click at [329, 290] on button "Nākamā nodarbība" at bounding box center [330, 285] width 67 height 16
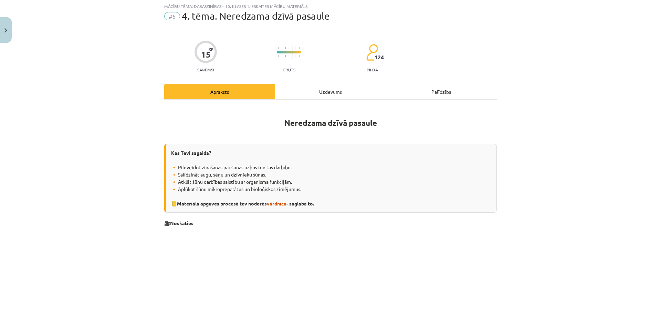
scroll to position [17, 0]
click at [443, 86] on div "Palīdzība" at bounding box center [441, 91] width 111 height 15
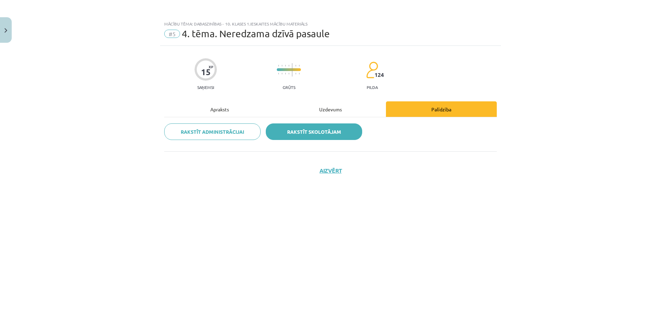
click at [315, 129] on link "Rakstīt skolotājam" at bounding box center [314, 131] width 96 height 17
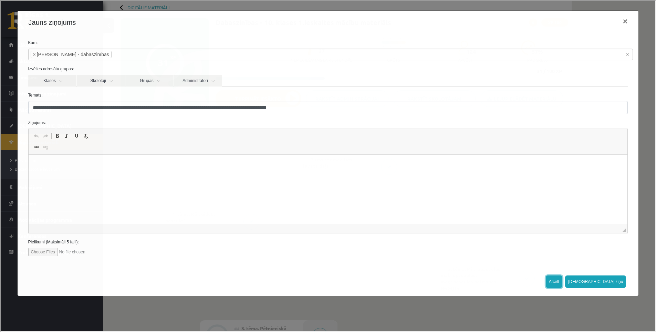
click at [562, 282] on button "Atcelt" at bounding box center [553, 280] width 17 height 12
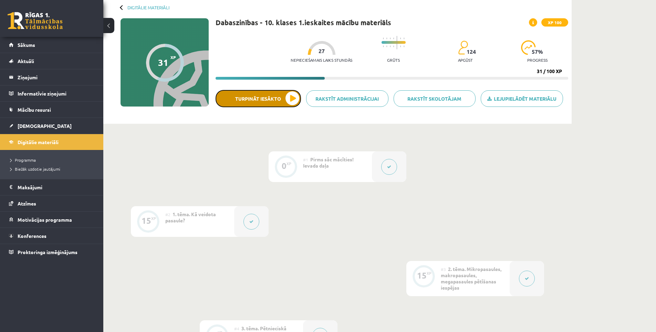
click at [292, 91] on button "Turpināt iesākto" at bounding box center [258, 98] width 85 height 17
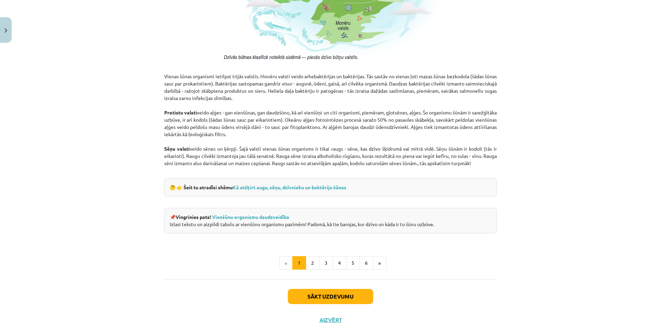
scroll to position [568, 0]
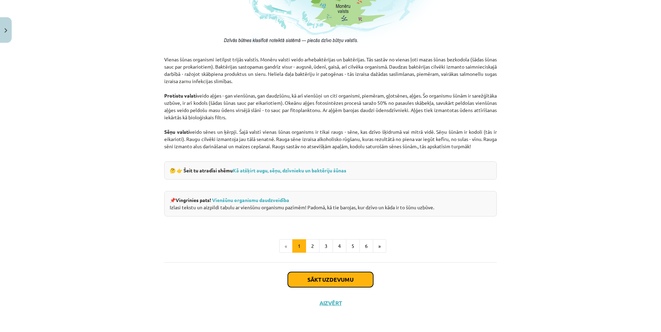
click at [328, 276] on button "Sākt uzdevumu" at bounding box center [330, 279] width 85 height 15
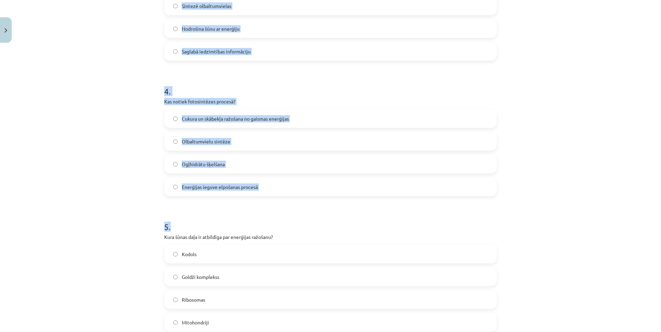
scroll to position [548, 0]
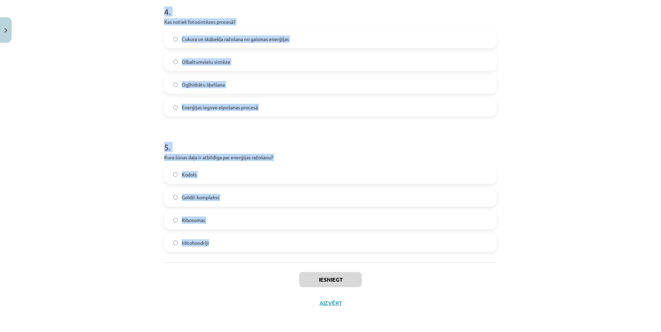
drag, startPoint x: 175, startPoint y: 53, endPoint x: 289, endPoint y: 245, distance: 222.8
click at [289, 246] on div "Mācību tēma: Dabaszinības - 10. klases 1.ieskaites mācību materiāls #5 4. tēma.…" at bounding box center [330, 166] width 661 height 332
copy form "Kura no šūnu valstīm sastāv no šūnām, kurām nav kodola? Sēņu valsts Dzīvnieku v…"
click at [88, 130] on div "Mācību tēma: Dabaszinības - 10. klases 1.ieskaites mācību materiāls #5 4. tēma.…" at bounding box center [330, 166] width 661 height 332
drag, startPoint x: 145, startPoint y: 119, endPoint x: 230, endPoint y: 236, distance: 144.6
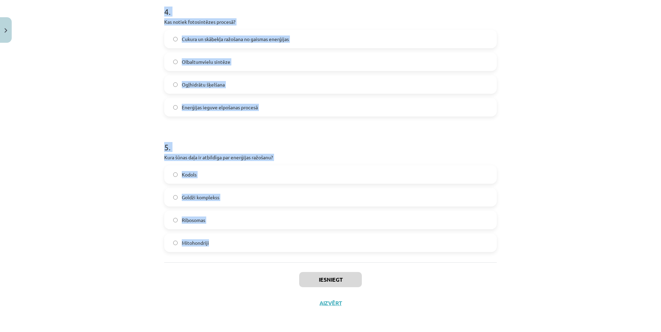
click at [234, 241] on div "Mācību tēma: Dabaszinības - 10. klases 1.ieskaites mācību materiāls #5 4. tēma.…" at bounding box center [330, 166] width 661 height 332
copy form "1 . Kura no šūnu valstīm sastāv no šūnām, kurām nav kodola? Sēņu valsts Dzīvnie…"
click at [88, 159] on div "Mācību tēma: Dabaszinības - 10. klases 1.ieskaites mācību materiāls #5 4. tēma.…" at bounding box center [330, 166] width 661 height 332
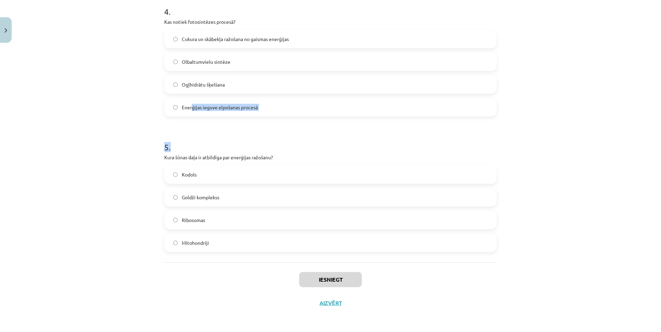
drag, startPoint x: 186, startPoint y: 119, endPoint x: 170, endPoint y: 123, distance: 15.9
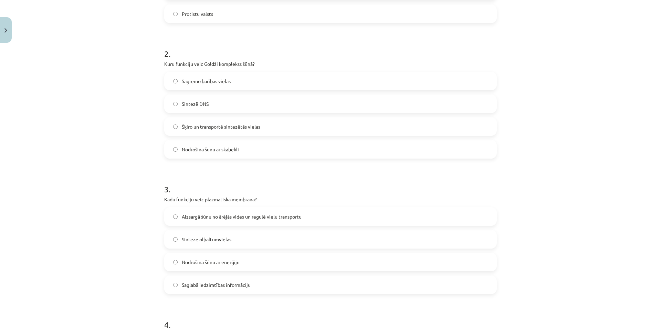
scroll to position [0, 0]
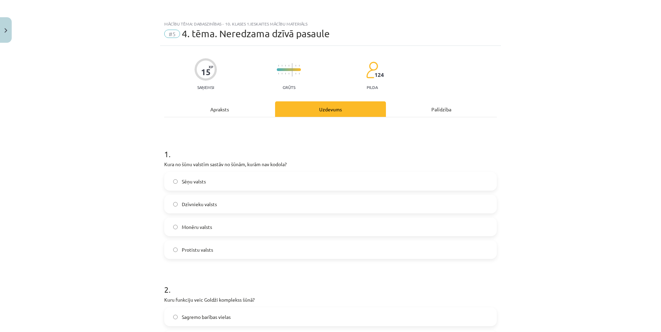
click at [97, 114] on div "Mācību tēma: Dabaszinības - 10. klases 1.ieskaites mācību materiāls #5 4. tēma.…" at bounding box center [330, 166] width 661 height 332
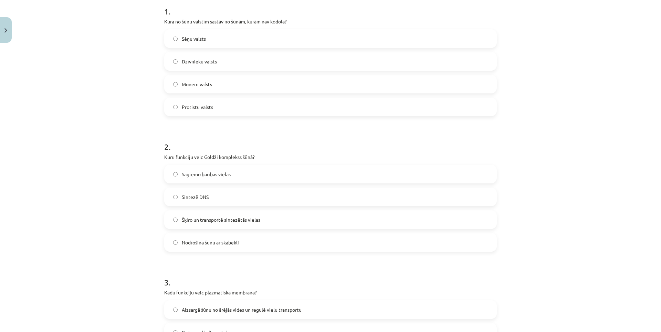
scroll to position [69, 0]
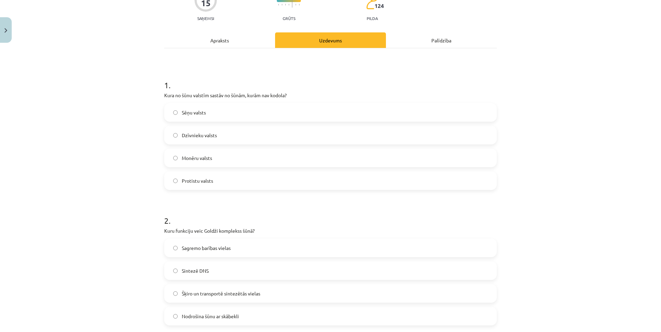
click at [195, 169] on div "Sēņu valsts Dzīvnieku valsts Monēru valsts Protistu valsts" at bounding box center [330, 146] width 333 height 87
click at [191, 160] on span "Monēru valsts" at bounding box center [197, 157] width 30 height 7
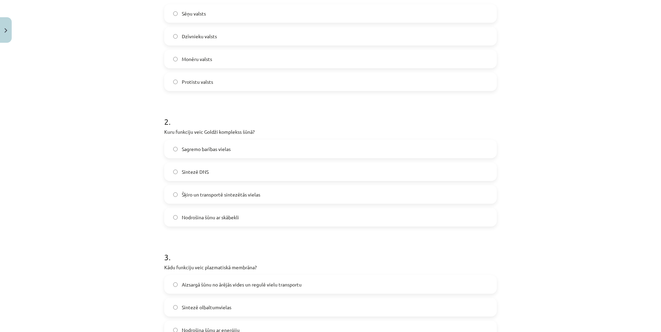
scroll to position [172, 0]
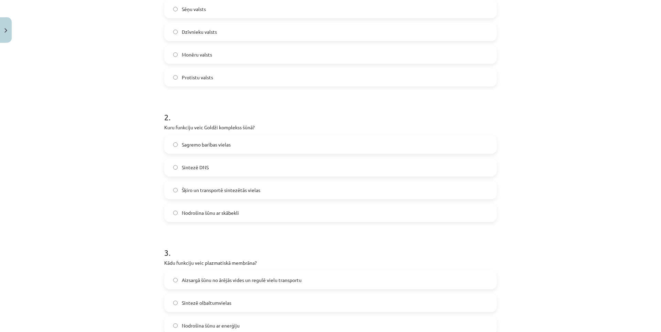
click at [204, 170] on span "Sintezē DNS" at bounding box center [195, 167] width 27 height 7
click at [195, 189] on span "Šķiro un transportē sintezētās vielas" at bounding box center [221, 189] width 79 height 7
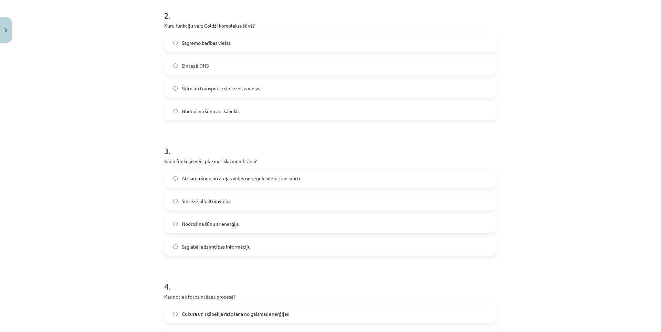
scroll to position [344, 0]
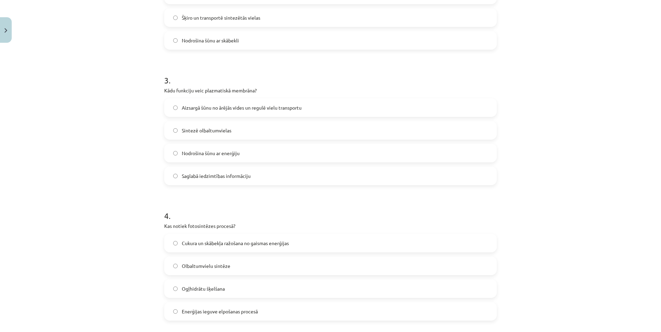
click at [204, 158] on label "Nodrošina šūnu ar enerģiju" at bounding box center [330, 152] width 331 height 17
drag, startPoint x: 199, startPoint y: 179, endPoint x: 199, endPoint y: 170, distance: 8.3
click at [199, 179] on span "Saglabā iedzimtības informāciju" at bounding box center [216, 175] width 69 height 7
click at [204, 108] on span "Aizsargā šūnu no ārējās vides un regulē vielu transportu" at bounding box center [242, 107] width 120 height 7
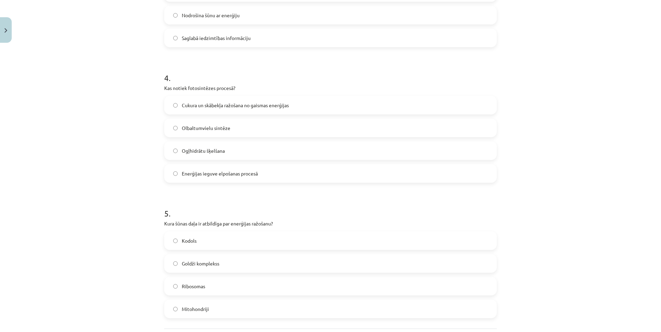
click at [207, 114] on div "Cukura un skābekļa ražošana no gaismas enerģijas Olbaltumvielu sintēze Ogļhidrā…" at bounding box center [330, 139] width 333 height 87
click at [208, 105] on span "Cukura un skābekļa ražošana no gaismas enerģijas" at bounding box center [235, 105] width 107 height 7
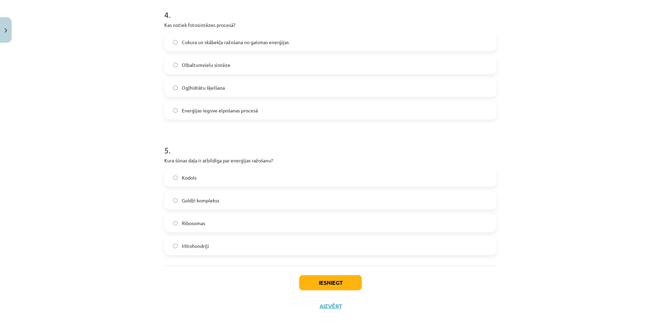
scroll to position [548, 0]
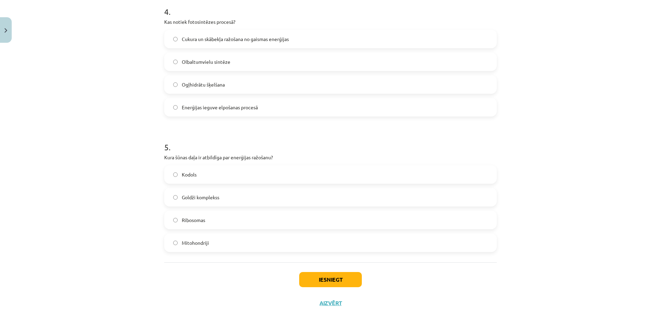
click at [189, 241] on span "Mitohondriji" at bounding box center [195, 242] width 27 height 7
click at [338, 279] on button "Iesniegt" at bounding box center [330, 279] width 63 height 15
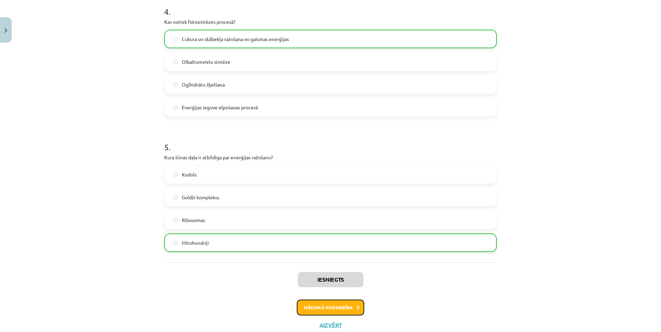
click at [338, 305] on button "Nākamā nodarbība" at bounding box center [330, 307] width 67 height 16
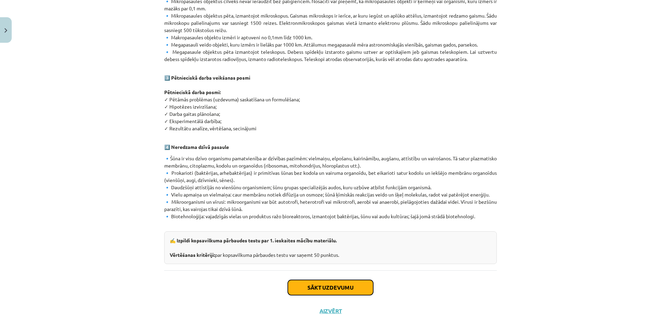
click at [333, 282] on button "Sākt uzdevumu" at bounding box center [330, 287] width 85 height 15
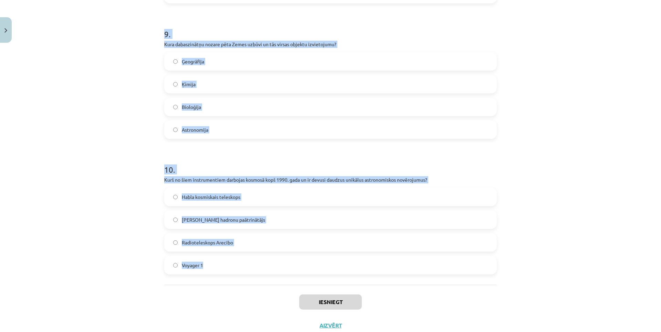
scroll to position [1225, 0]
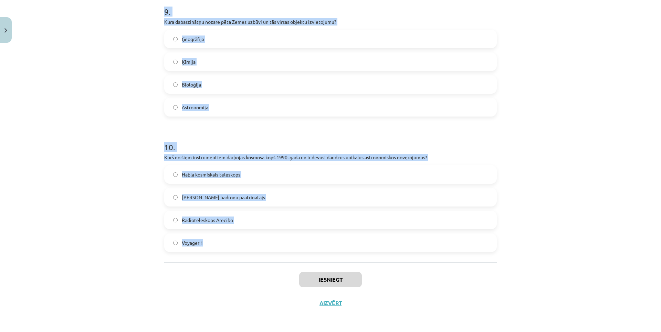
drag, startPoint x: 150, startPoint y: 147, endPoint x: 296, endPoint y: 252, distance: 179.9
click at [296, 253] on div "Mācību tēma: Dabaszinības - 10. klases 1.ieskaites mācību materiāls #6 Kopsavil…" at bounding box center [330, 166] width 661 height 332
copy form "Kuru no šīm tehnoloģijām izmanto, lai pētītu megapasaules objektus, piemēram, z…"
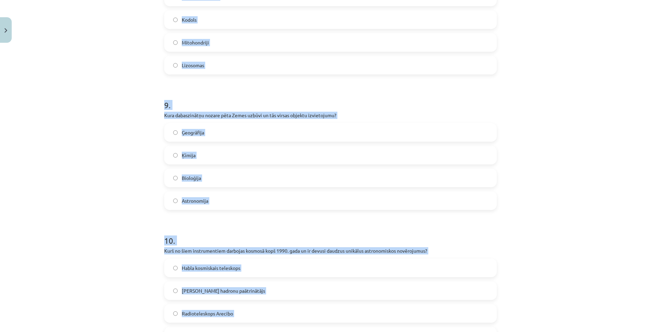
click at [126, 135] on div "Mācību tēma: Dabaszinības - 10. klases 1.ieskaites mācību materiāls #6 Kopsavil…" at bounding box center [330, 166] width 661 height 332
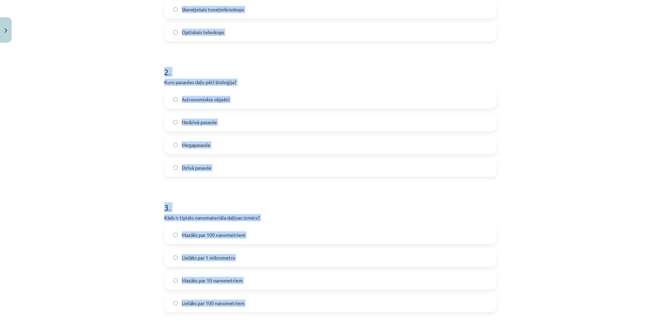
scroll to position [0, 0]
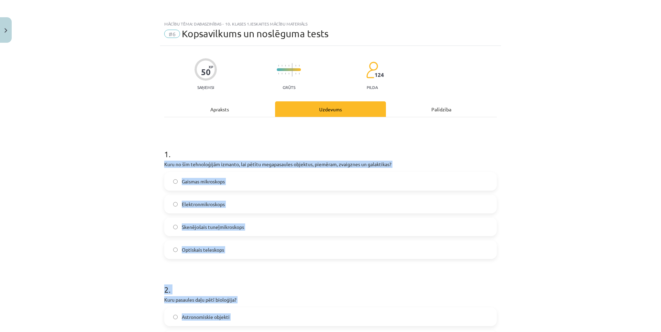
drag, startPoint x: 120, startPoint y: 161, endPoint x: 126, endPoint y: 20, distance: 142.0
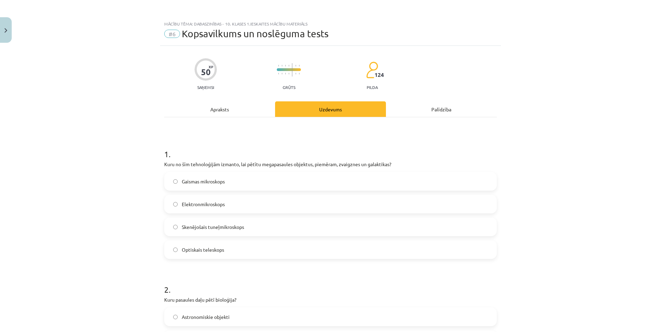
click at [123, 108] on div "Mācību tēma: Dabaszinības - 10. klases 1.ieskaites mācību materiāls #6 Kopsavil…" at bounding box center [330, 166] width 661 height 332
click at [197, 257] on label "Optiskais teleskops" at bounding box center [330, 249] width 331 height 17
drag, startPoint x: 198, startPoint y: 250, endPoint x: 170, endPoint y: 231, distance: 33.7
click at [197, 250] on span "Optiskais teleskops" at bounding box center [203, 249] width 42 height 7
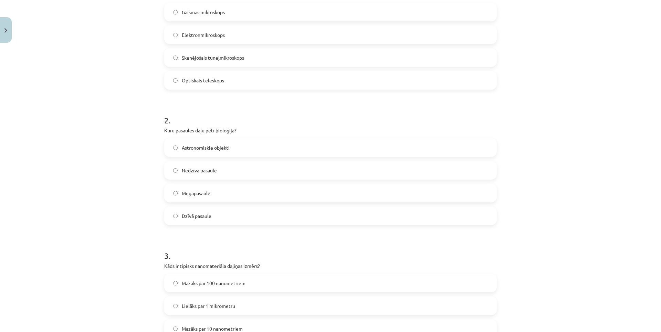
scroll to position [172, 0]
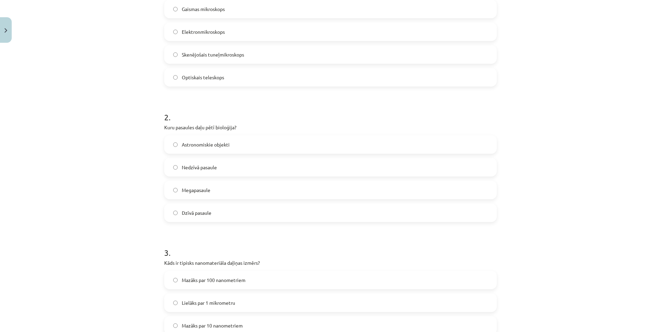
click at [195, 220] on label "Dzīvā pasaule" at bounding box center [330, 212] width 331 height 17
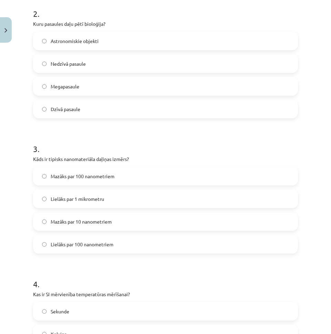
scroll to position [310, 0]
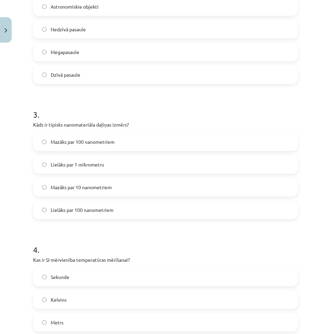
click at [103, 211] on span "Lielāks par 100 nanometriem" at bounding box center [82, 210] width 63 height 7
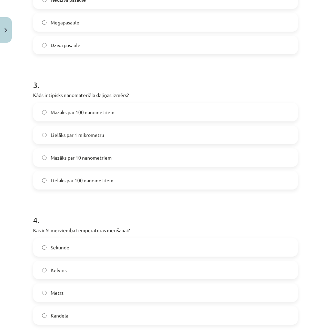
scroll to position [379, 0]
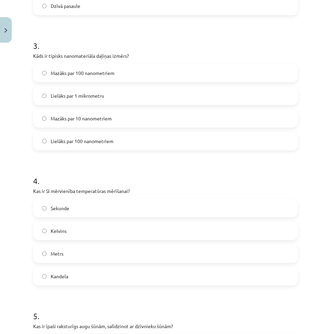
click at [68, 232] on label "Kelvins" at bounding box center [165, 230] width 263 height 17
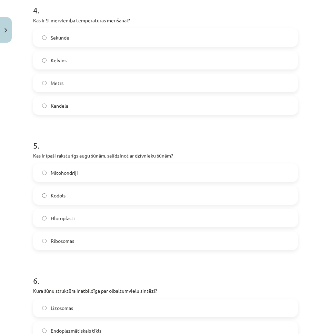
scroll to position [551, 0]
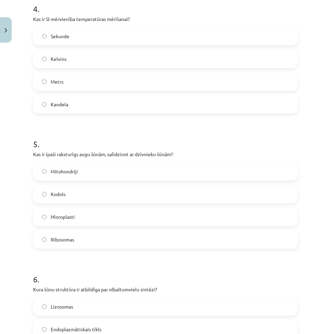
click at [73, 221] on label "Hloroplasti" at bounding box center [165, 216] width 263 height 17
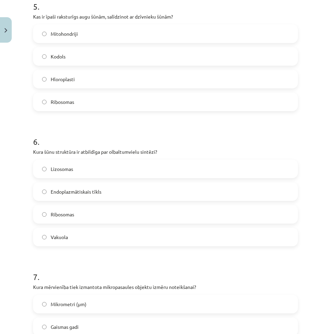
click at [74, 219] on label "Ribosomas" at bounding box center [165, 214] width 263 height 17
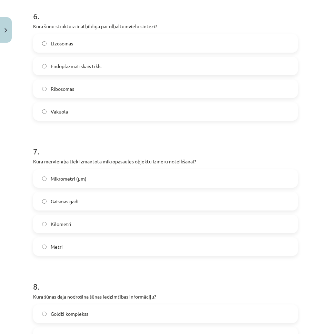
scroll to position [826, 0]
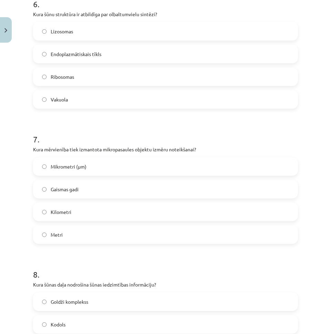
click at [80, 163] on label "Mikrometri (μm)" at bounding box center [165, 166] width 263 height 17
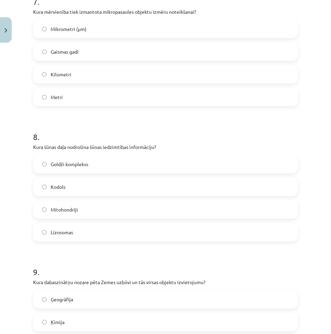
click at [77, 191] on label "Kodols" at bounding box center [165, 186] width 263 height 17
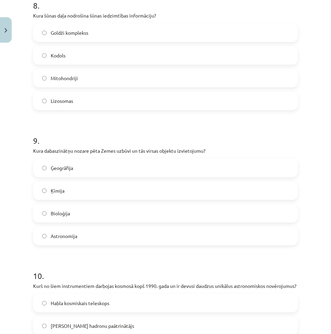
scroll to position [1102, 0]
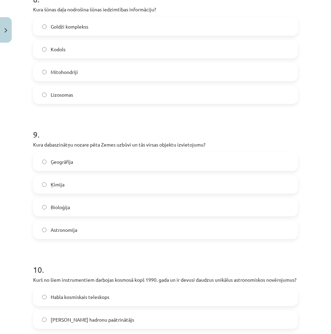
click at [80, 165] on label "Ģeogrāfija" at bounding box center [165, 161] width 263 height 17
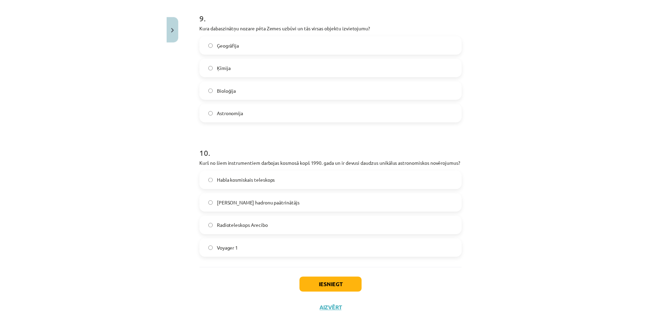
scroll to position [1229, 0]
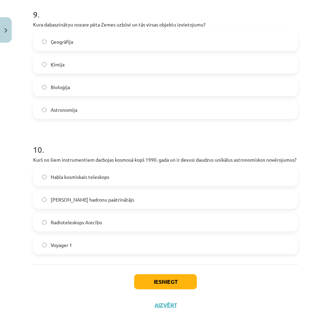
click at [93, 181] on label "Habla kosmiskais teleskops" at bounding box center [165, 176] width 263 height 17
click at [145, 274] on div "Iesniegt Aizvērt" at bounding box center [165, 289] width 264 height 48
click at [146, 282] on button "Iesniegt" at bounding box center [165, 281] width 63 height 15
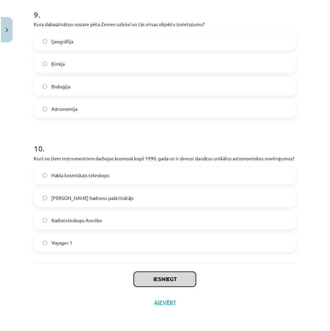
scroll to position [1225, 0]
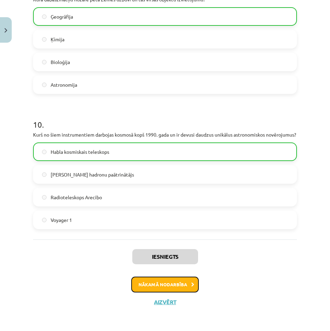
click at [172, 288] on button "Nākamā nodarbība" at bounding box center [164, 285] width 67 height 16
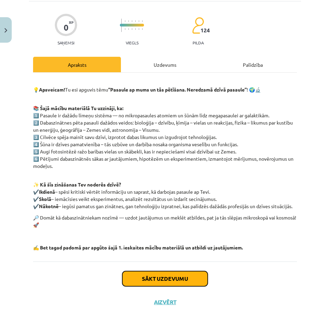
click at [171, 280] on button "Sākt uzdevumu" at bounding box center [164, 278] width 85 height 15
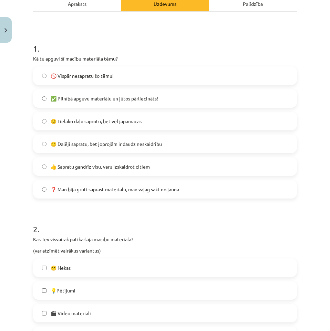
scroll to position [52, 0]
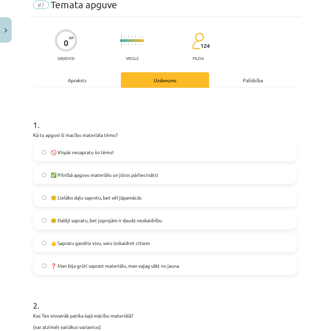
click at [140, 150] on div "🚫 Vispār nesapratu šo tēmu! ✅ Pilnībā apguvu materiālu un jūtos pārliecināts! 🙂…" at bounding box center [165, 209] width 264 height 132
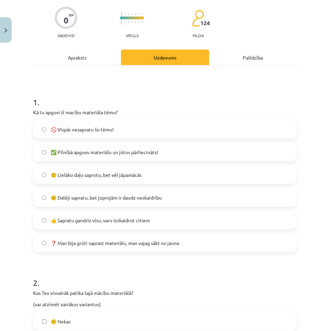
click at [120, 160] on label "✅ Pilnībā apguvu materiālu un jūtos pārliecināts!" at bounding box center [165, 152] width 262 height 17
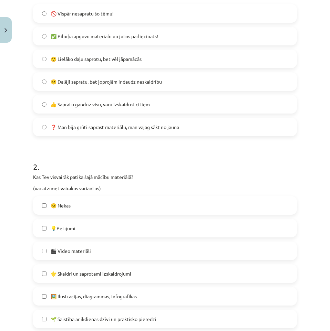
scroll to position [224, 0]
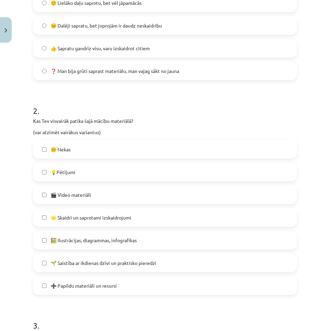
click at [97, 184] on div "😕 Nekas 💡Pētījumi 🎬 Video materiāli 🌟 Skaidri un saprotami izskaidrojumi 🖼️ Ilu…" at bounding box center [165, 217] width 264 height 155
click at [97, 194] on label "🎬 Video materiāli" at bounding box center [165, 194] width 262 height 17
click at [99, 180] on label "💡Pētījumi" at bounding box center [165, 172] width 262 height 17
click at [101, 174] on label "💡Pētījumi" at bounding box center [165, 172] width 262 height 17
click at [101, 231] on div "😕 Nekas 💡Pētījumi 🎬 Video materiāli 🌟 Skaidri un saprotami izskaidrojumi 🖼️ Ilu…" at bounding box center [165, 217] width 264 height 155
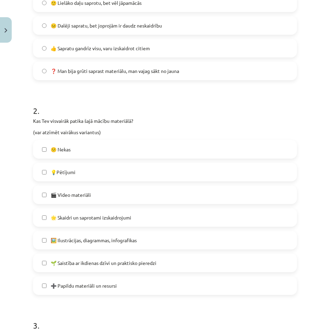
click at [106, 221] on label "🌟 Skaidri un saprotami izskaidrojumi" at bounding box center [165, 217] width 262 height 17
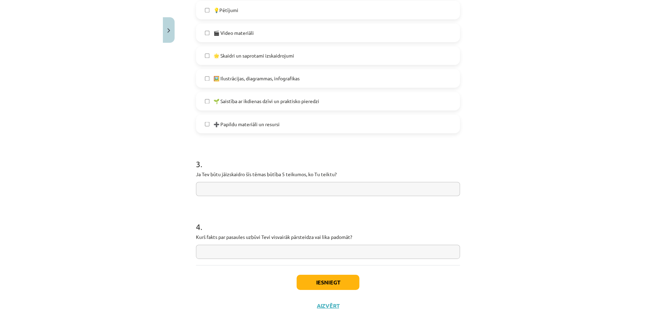
scroll to position [389, 0]
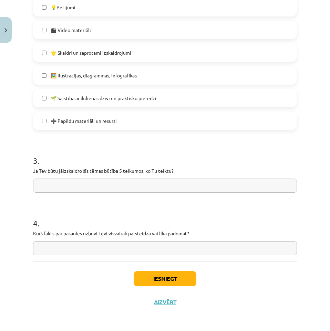
click at [98, 194] on form "1 . Kā tu apguvi šī macību materiāla tēmu? 🚫 Vispār nesapratu šo tēmu! ✅ Pilnīb…" at bounding box center [165, 1] width 264 height 507
click at [160, 276] on button "Iesniegt" at bounding box center [165, 278] width 63 height 15
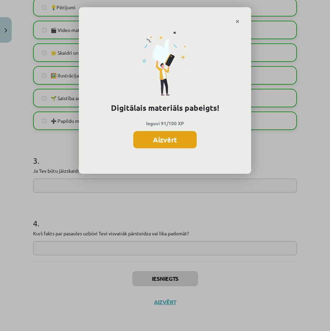
click at [173, 138] on button "Aizvērt" at bounding box center [164, 139] width 63 height 17
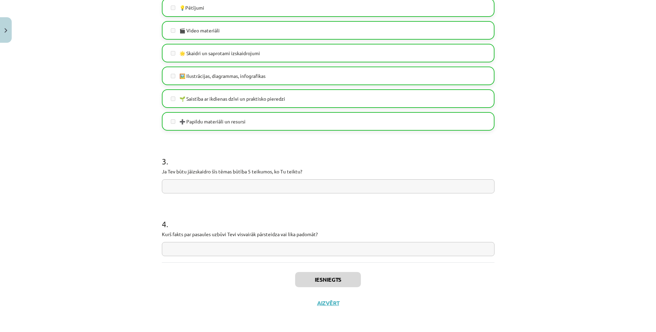
scroll to position [388, 0]
click at [320, 303] on button "Aizvērt" at bounding box center [328, 302] width 26 height 7
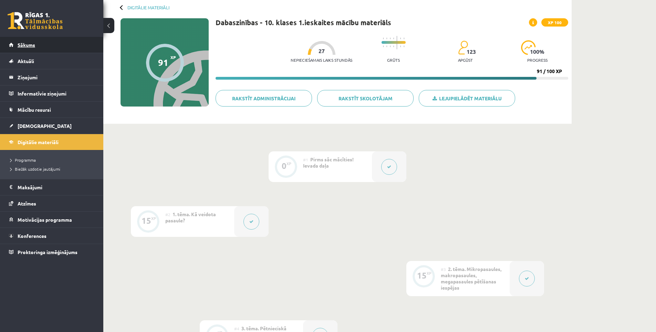
click at [61, 48] on link "Sākums" at bounding box center [52, 45] width 86 height 16
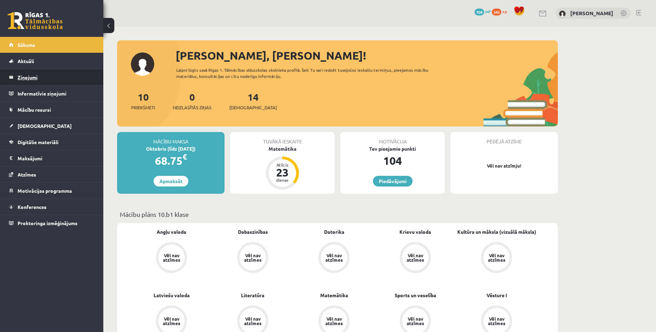
click at [35, 78] on legend "Ziņojumi 0" at bounding box center [56, 77] width 77 height 16
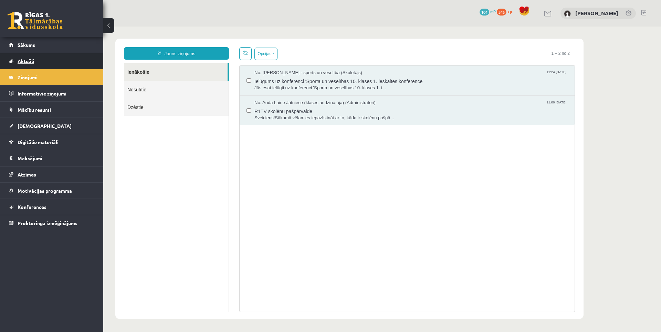
click at [37, 61] on link "Aktuāli" at bounding box center [52, 61] width 86 height 16
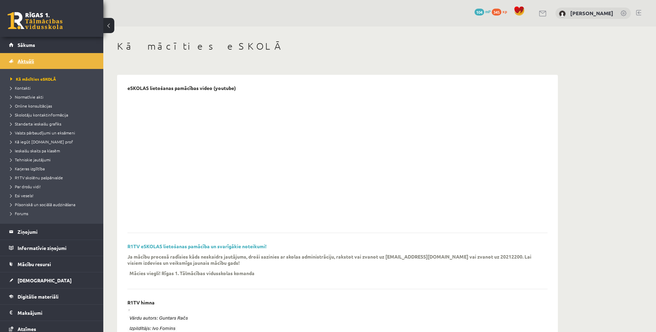
click at [36, 63] on link "Aktuāli" at bounding box center [52, 61] width 86 height 16
click at [43, 261] on span "Mācību resursi" at bounding box center [34, 264] width 33 height 6
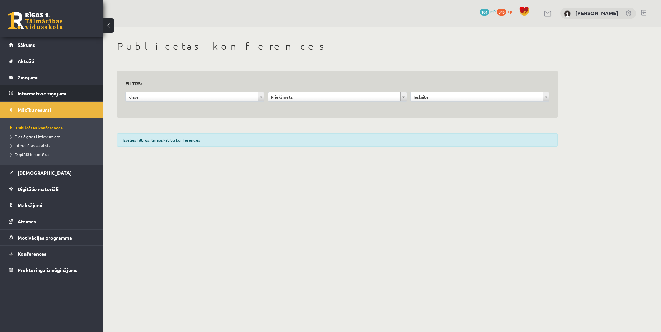
click at [31, 91] on legend "Informatīvie ziņojumi 0" at bounding box center [56, 93] width 77 height 16
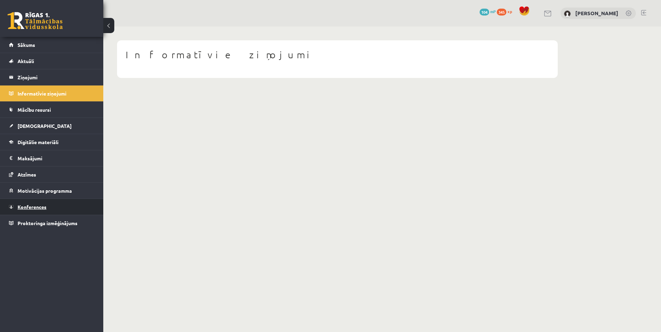
click at [29, 206] on span "Konferences" at bounding box center [32, 207] width 29 height 6
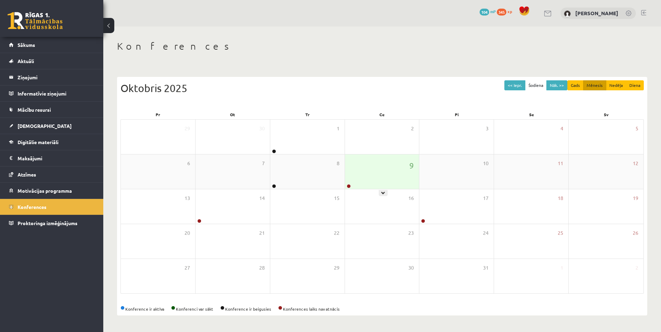
click at [362, 173] on div "9" at bounding box center [382, 171] width 74 height 34
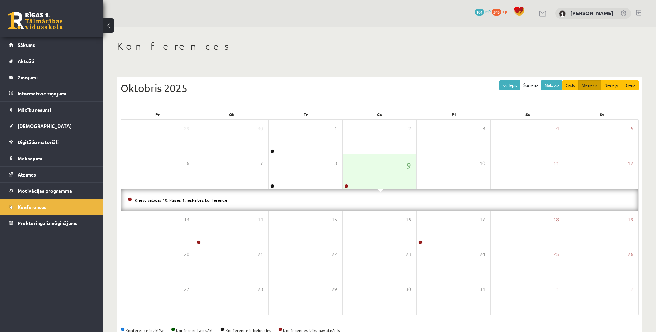
click at [195, 198] on link "Krievu valodas 10. klases 1. ieskaites konference" at bounding box center [181, 200] width 93 height 6
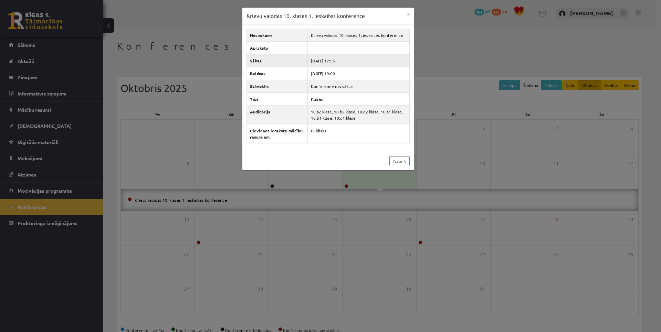
drag, startPoint x: 352, startPoint y: 59, endPoint x: 335, endPoint y: 62, distance: 16.8
click at [335, 62] on td "2025-10-09 17:55" at bounding box center [359, 60] width 102 height 13
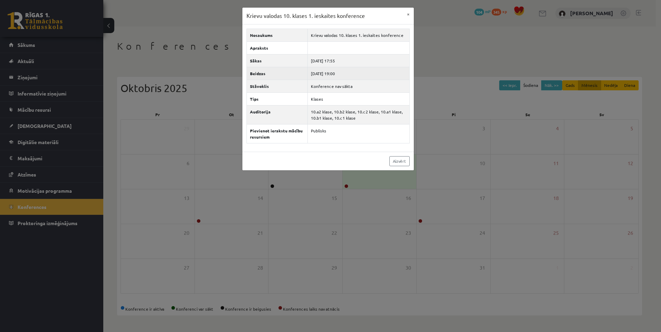
click at [342, 75] on td "2025-10-09 19:00" at bounding box center [359, 73] width 102 height 13
click at [409, 16] on button "×" at bounding box center [408, 14] width 11 height 13
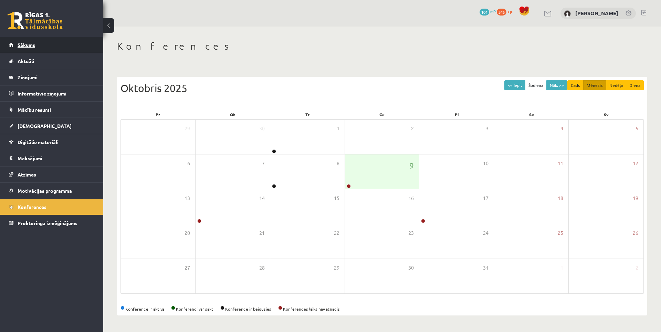
click at [54, 41] on link "Sākums" at bounding box center [52, 45] width 86 height 16
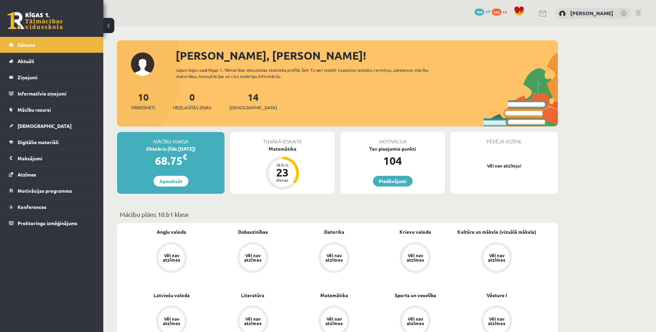
drag, startPoint x: 0, startPoint y: 0, endPoint x: 275, endPoint y: 88, distance: 288.7
click at [275, 88] on div "[PERSON_NAME], [PERSON_NAME]! Laipni lūgts savā Rīgas 1. Tālmācības vidusskolas…" at bounding box center [337, 86] width 441 height 79
